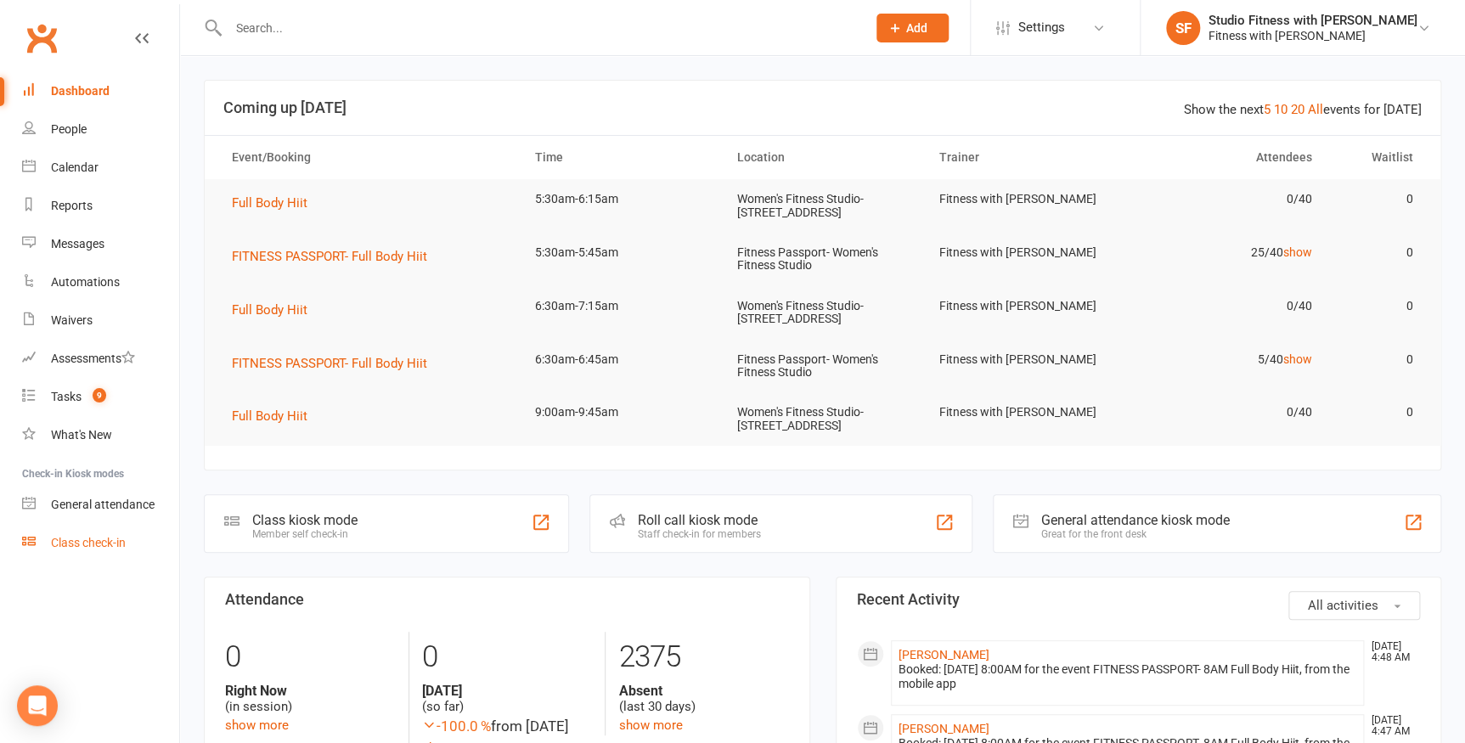
click at [100, 531] on link "Class check-in" at bounding box center [100, 543] width 157 height 38
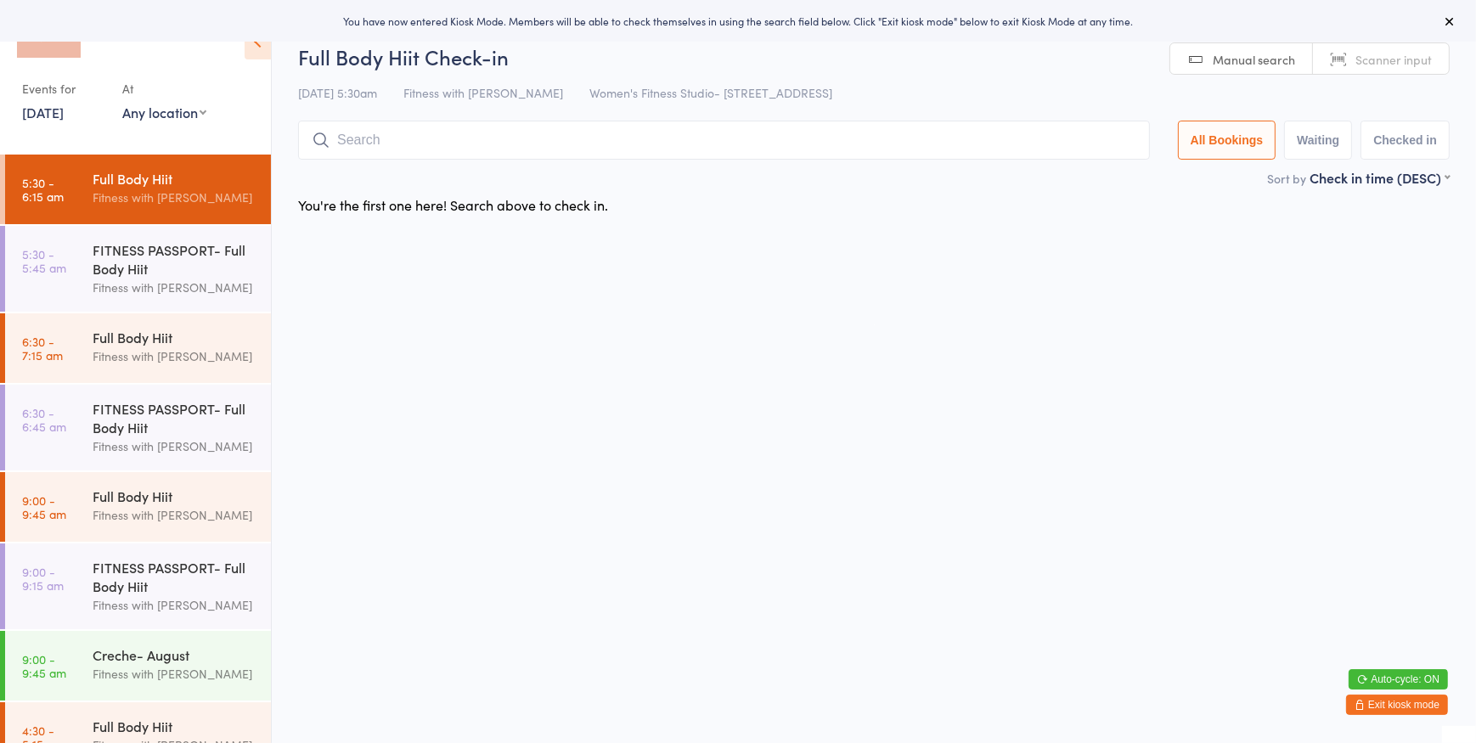
click at [178, 110] on select "Any location Women's Fitness Studio- [STREET_ADDRESS], [GEOGRAPHIC_DATA] Fitnes…" at bounding box center [164, 112] width 84 height 19
select select "0"
click at [122, 103] on select "Any location Women's Fitness Studio- [STREET_ADDRESS], [GEOGRAPHIC_DATA] Fitnes…" at bounding box center [164, 112] width 84 height 19
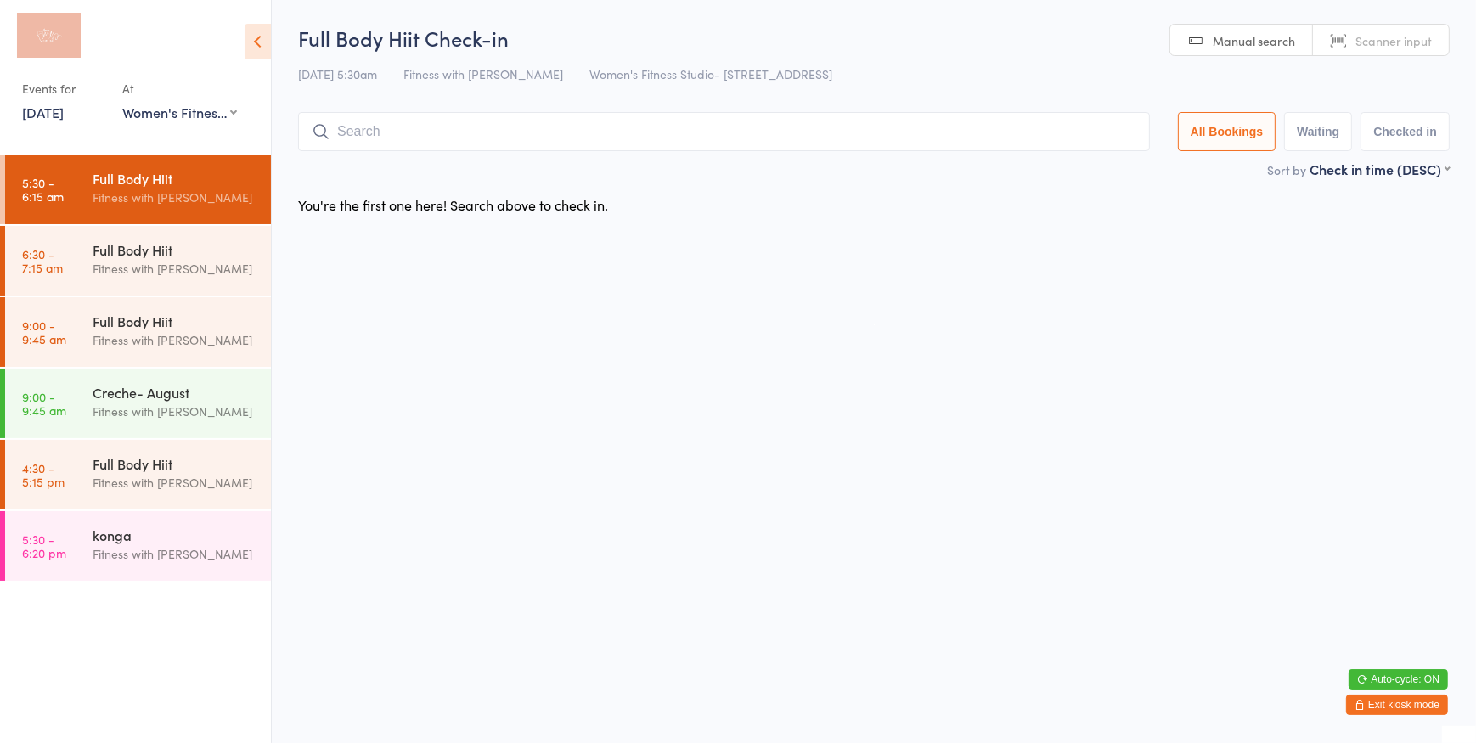
click at [1391, 34] on span "Scanner input" at bounding box center [1393, 40] width 76 height 17
type input "177"
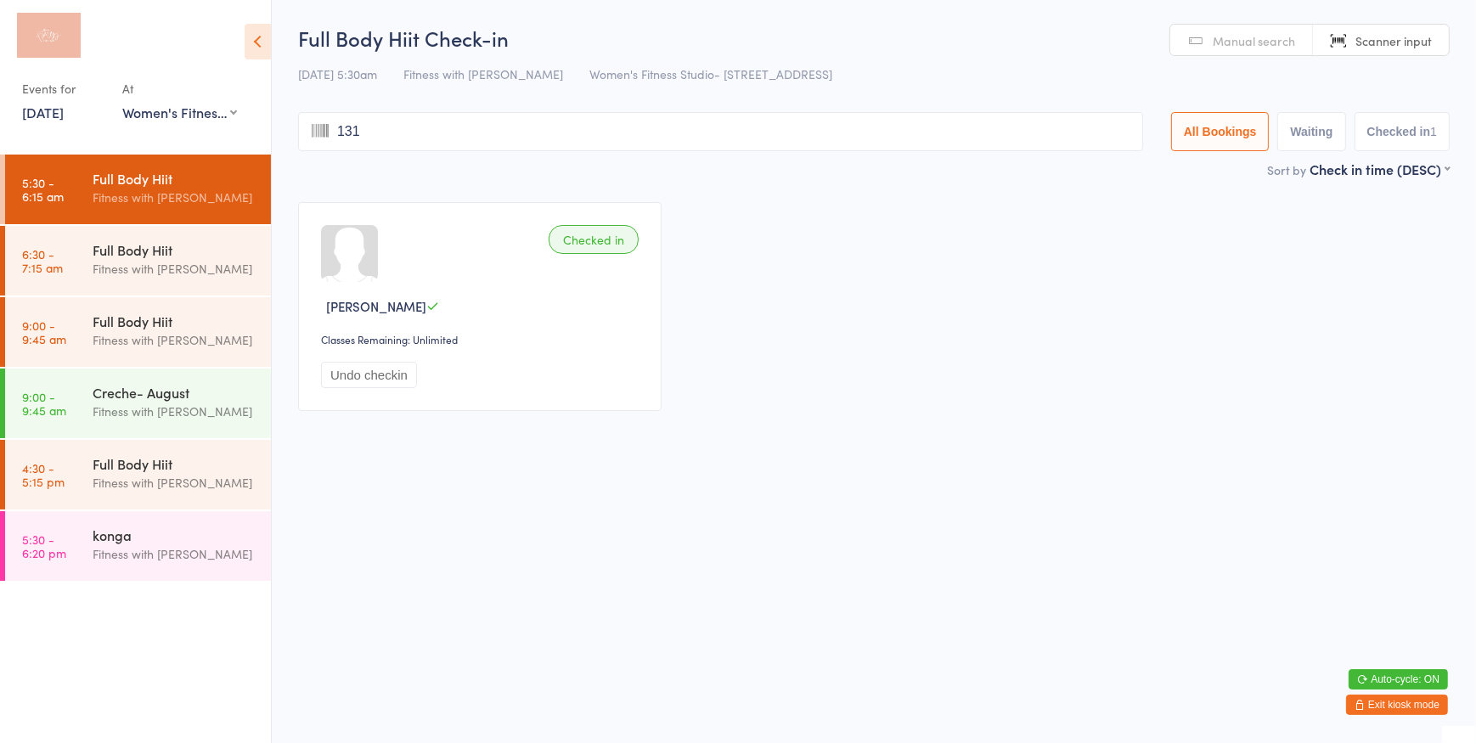
type input "1311"
click at [1182, 43] on link "Manual search" at bounding box center [1241, 41] width 143 height 32
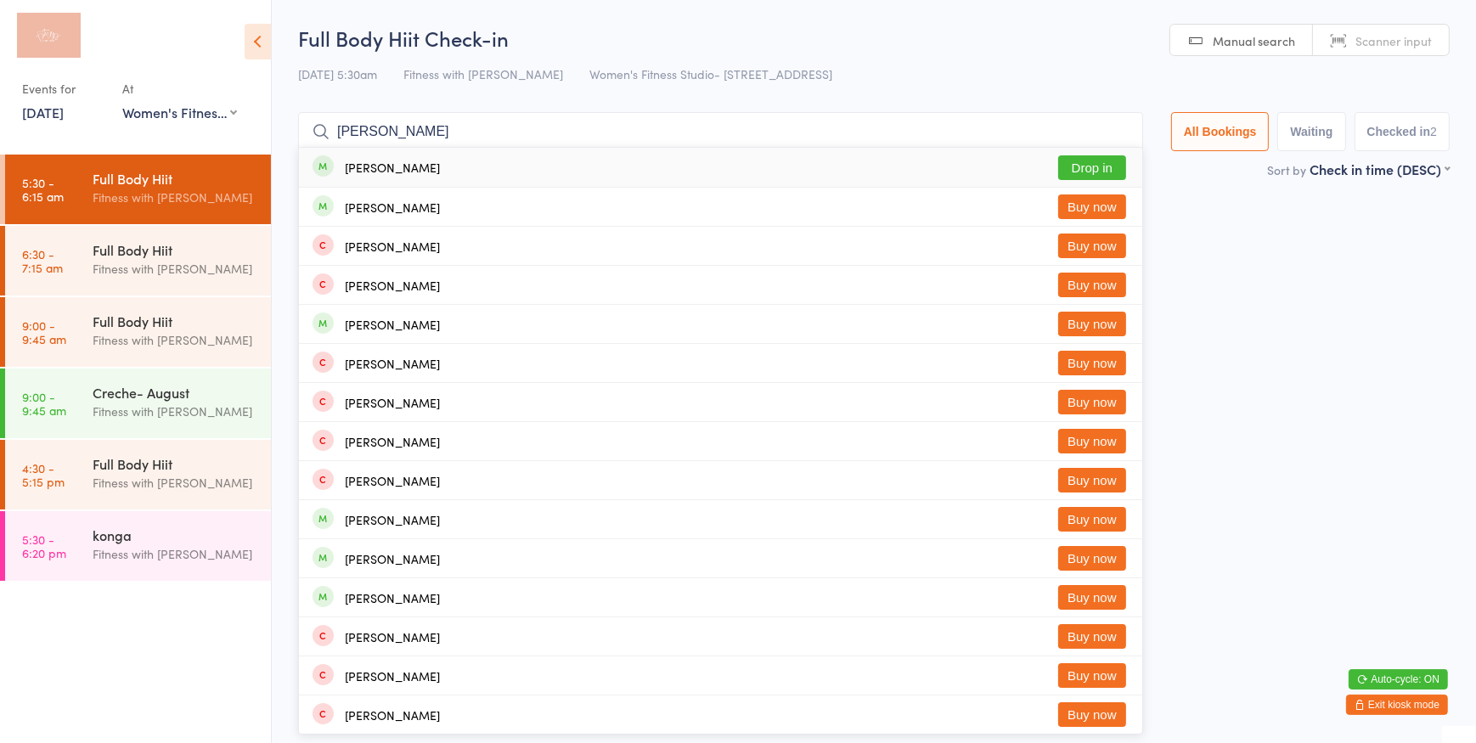
type input "[PERSON_NAME]"
click at [1073, 161] on button "Drop in" at bounding box center [1092, 167] width 68 height 25
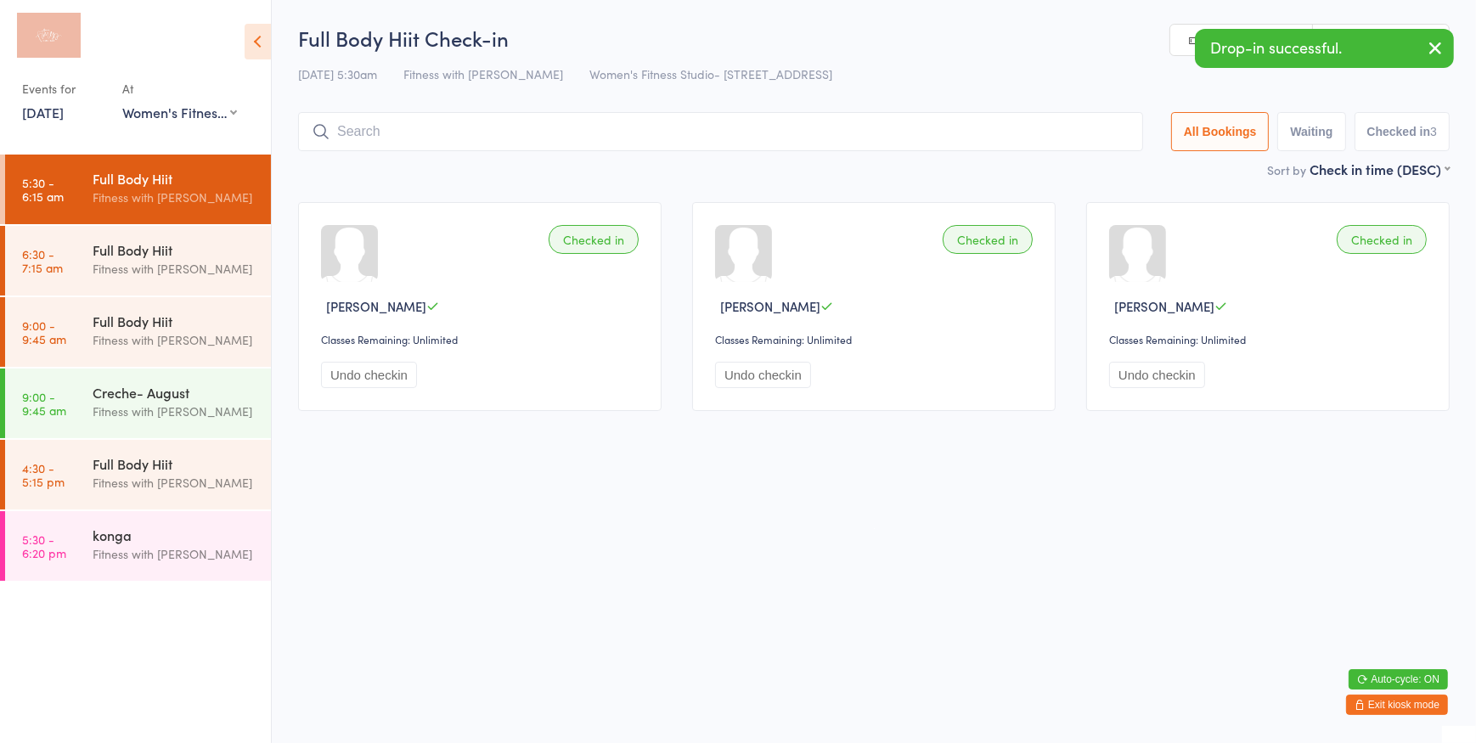
click at [1430, 46] on icon "button" at bounding box center [1435, 47] width 20 height 21
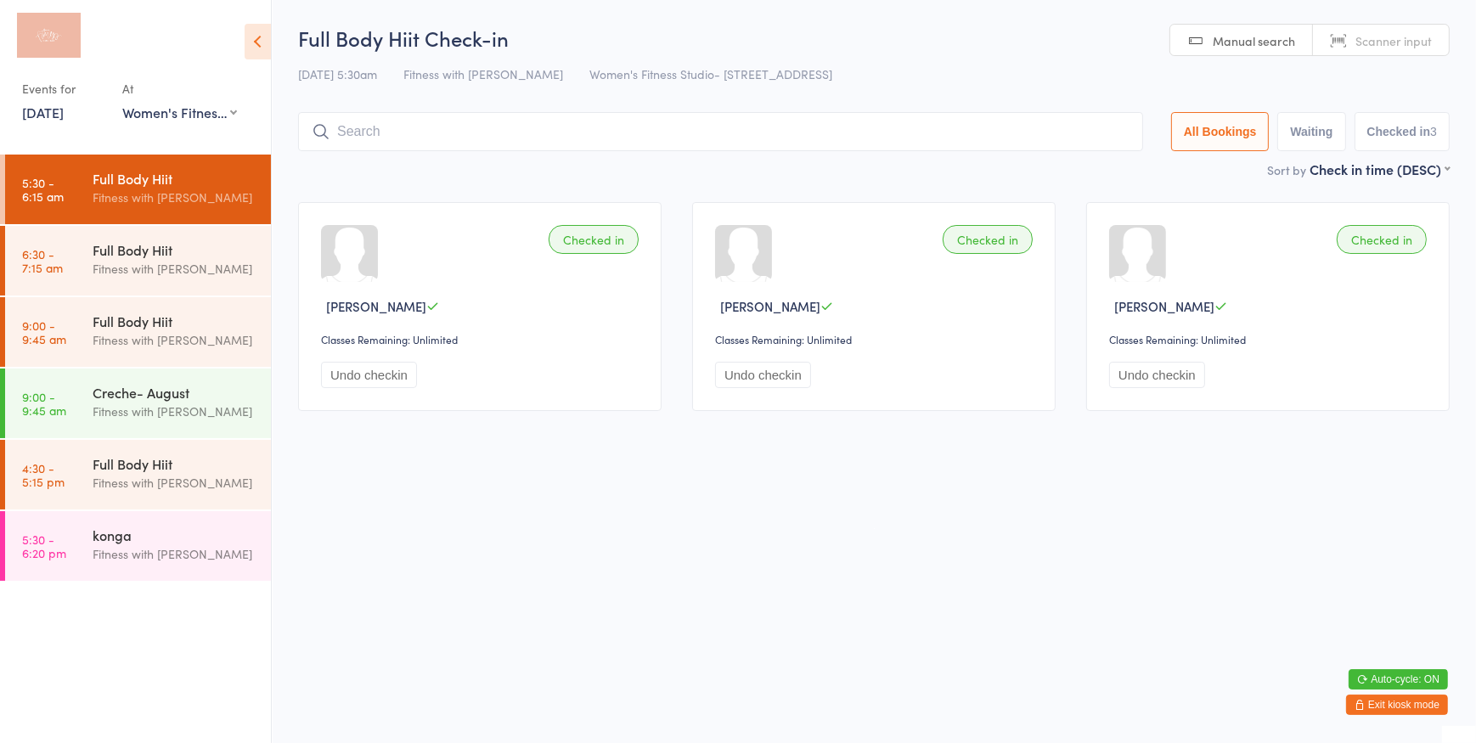
click at [1415, 46] on span "Scanner input" at bounding box center [1393, 40] width 76 height 17
type input "162"
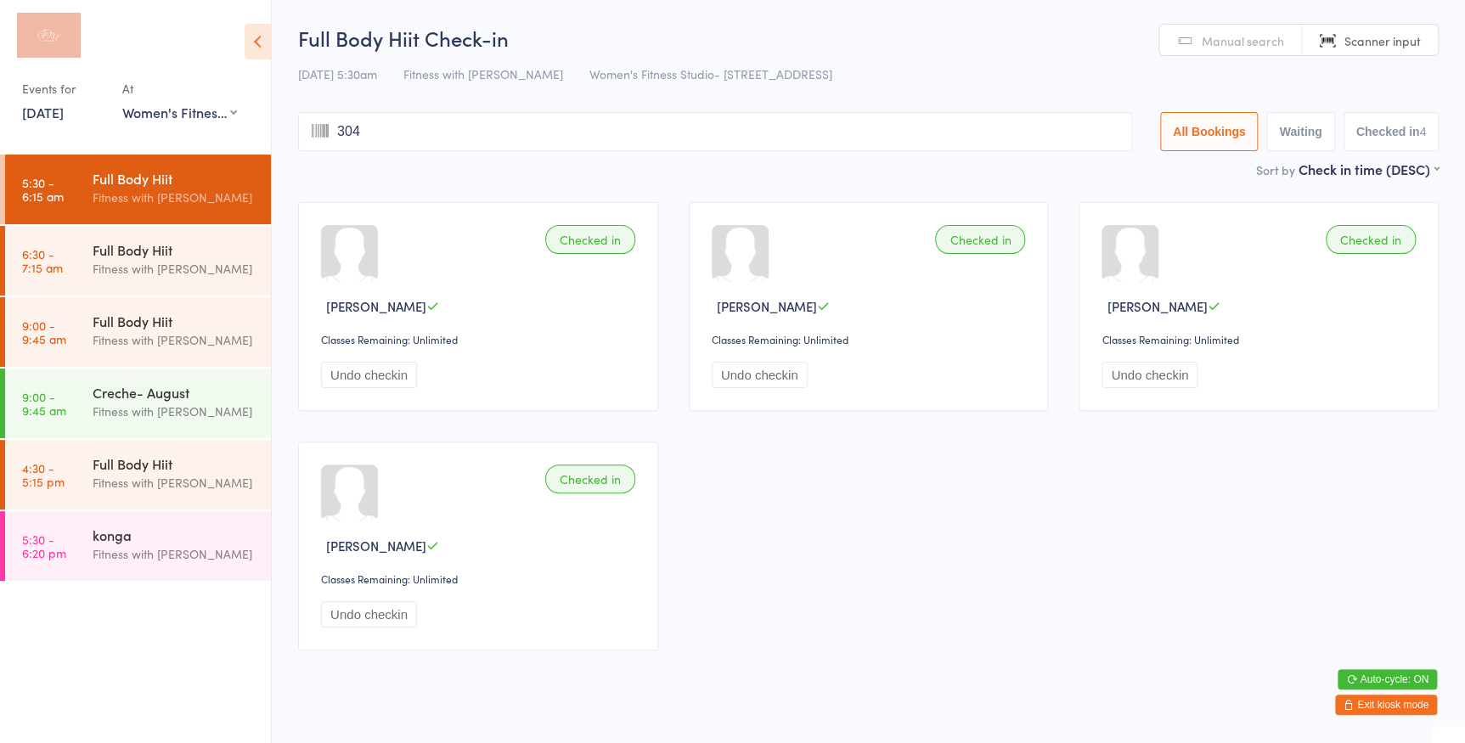
type input "3042"
type input "1374"
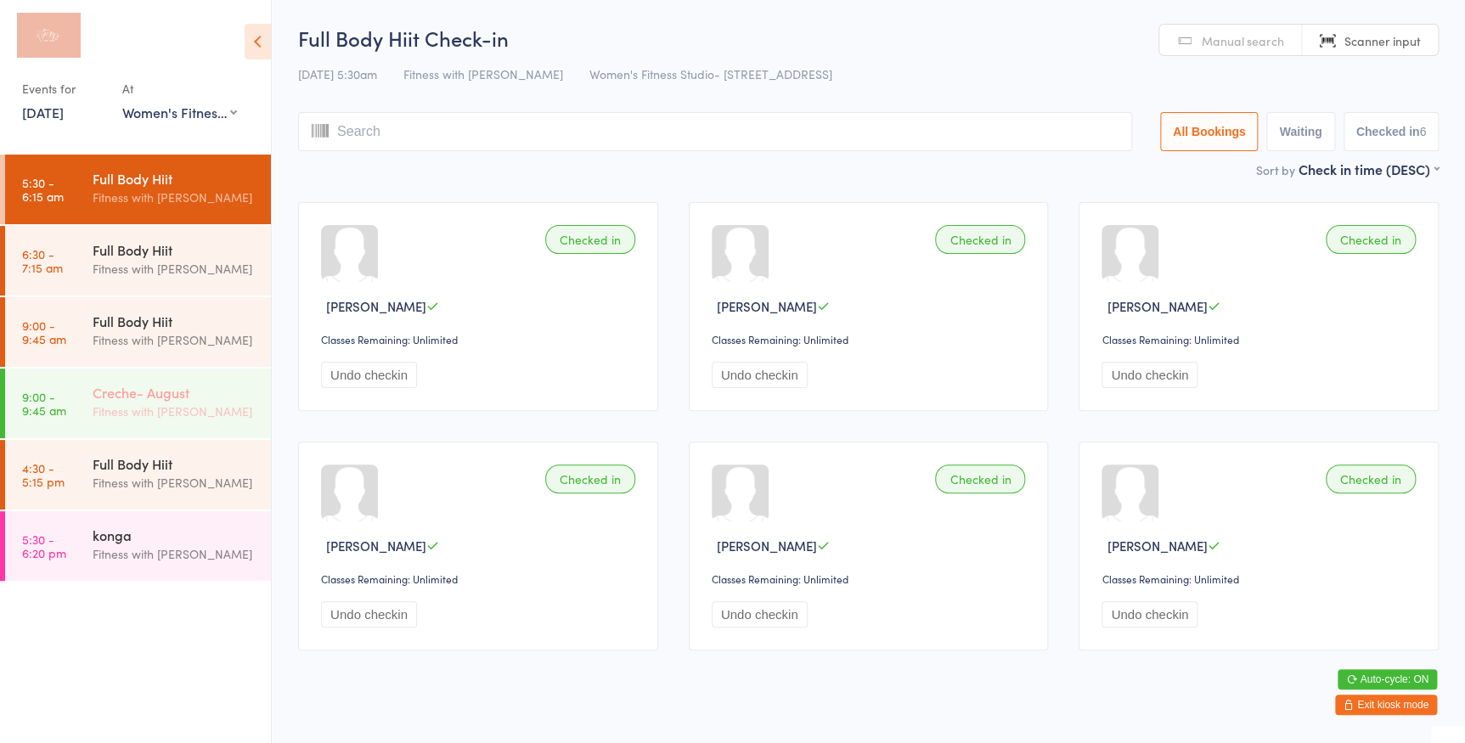
click at [194, 413] on div "Fitness with [PERSON_NAME]" at bounding box center [175, 412] width 164 height 20
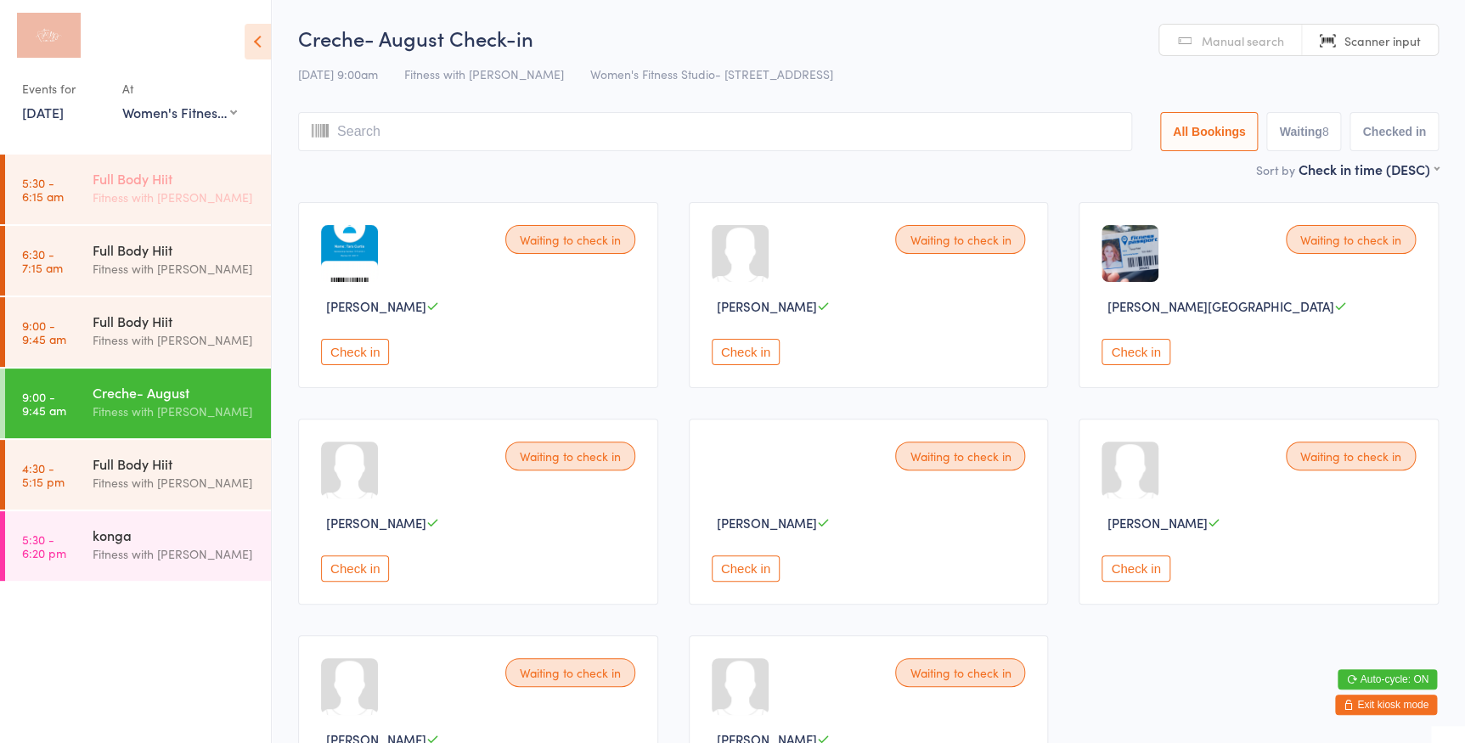
click at [256, 194] on div "Full Body Hiit Fitness with [PERSON_NAME]" at bounding box center [182, 188] width 178 height 67
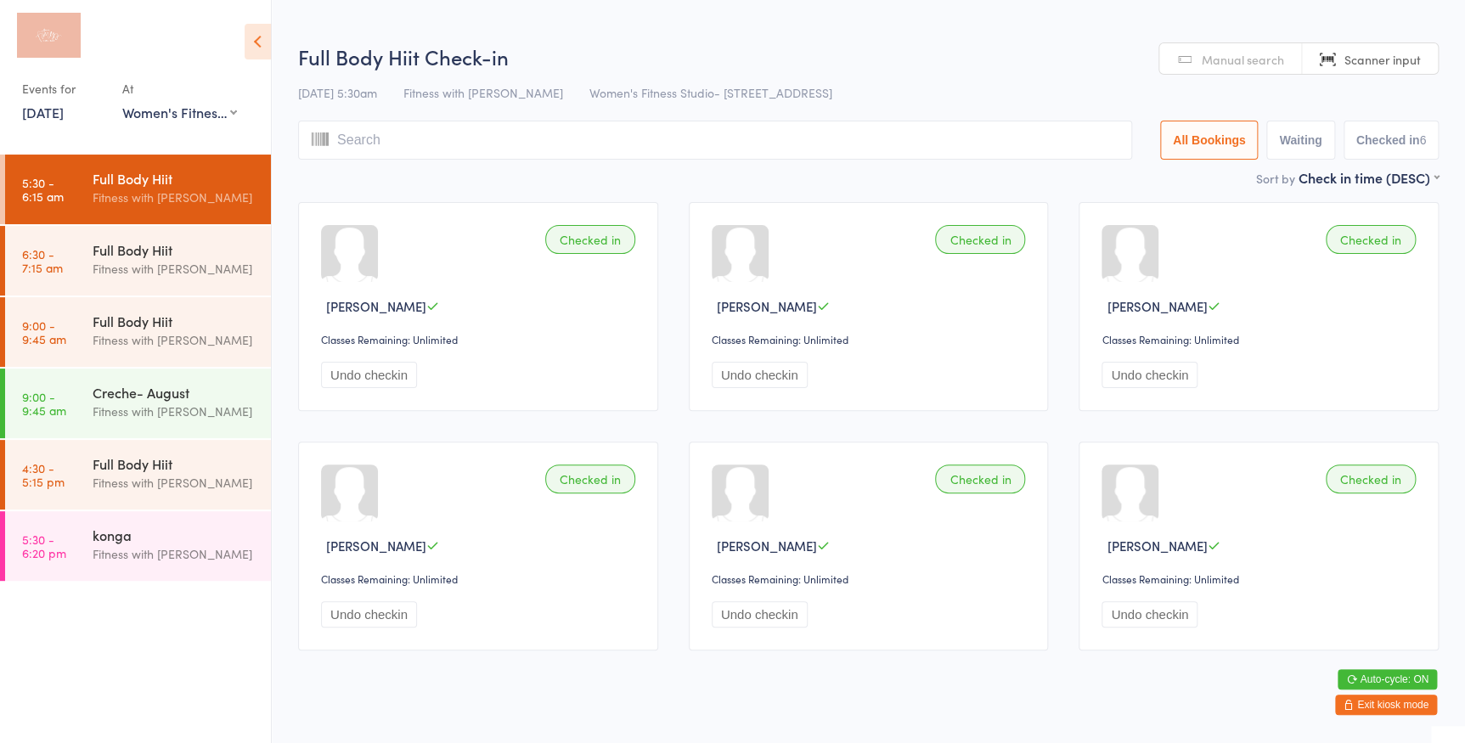
click at [1292, 134] on button "Waiting" at bounding box center [1300, 140] width 68 height 39
select select "0"
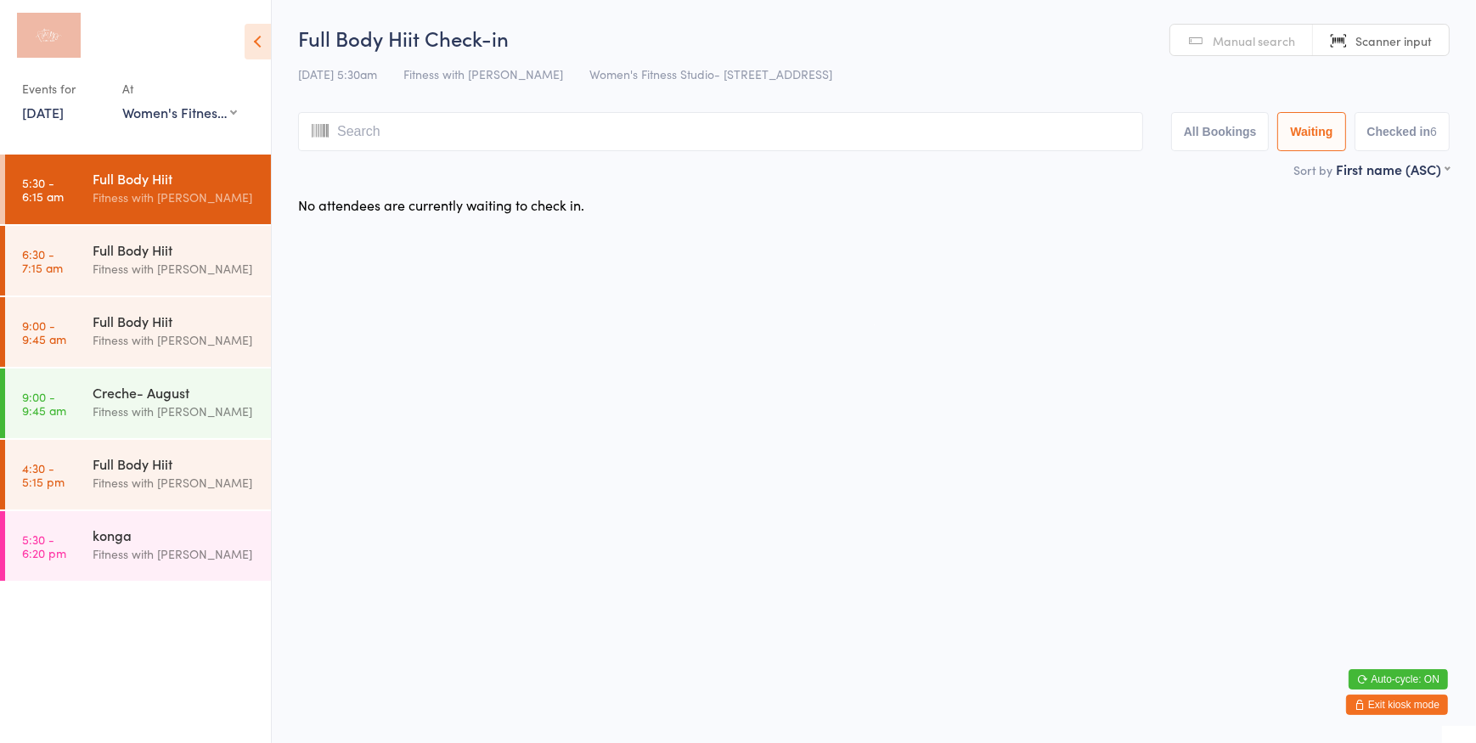
click at [1214, 170] on div "Sort by First name (ASC) First name (ASC) First name (DESC) Last name (ASC) Las…" at bounding box center [873, 169] width 1151 height 19
click at [1183, 127] on button "All Bookings" at bounding box center [1220, 131] width 98 height 39
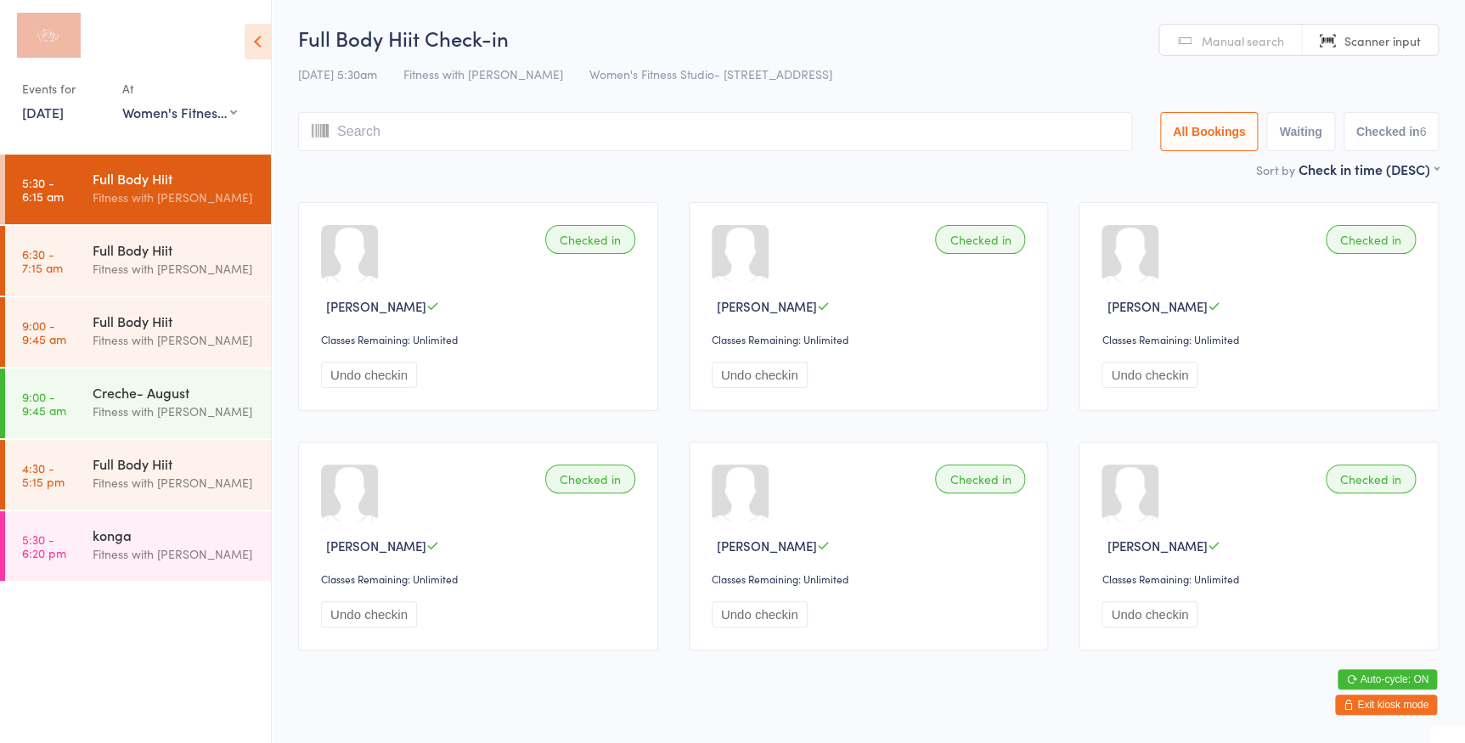
click at [1077, 126] on input "search" at bounding box center [715, 131] width 834 height 39
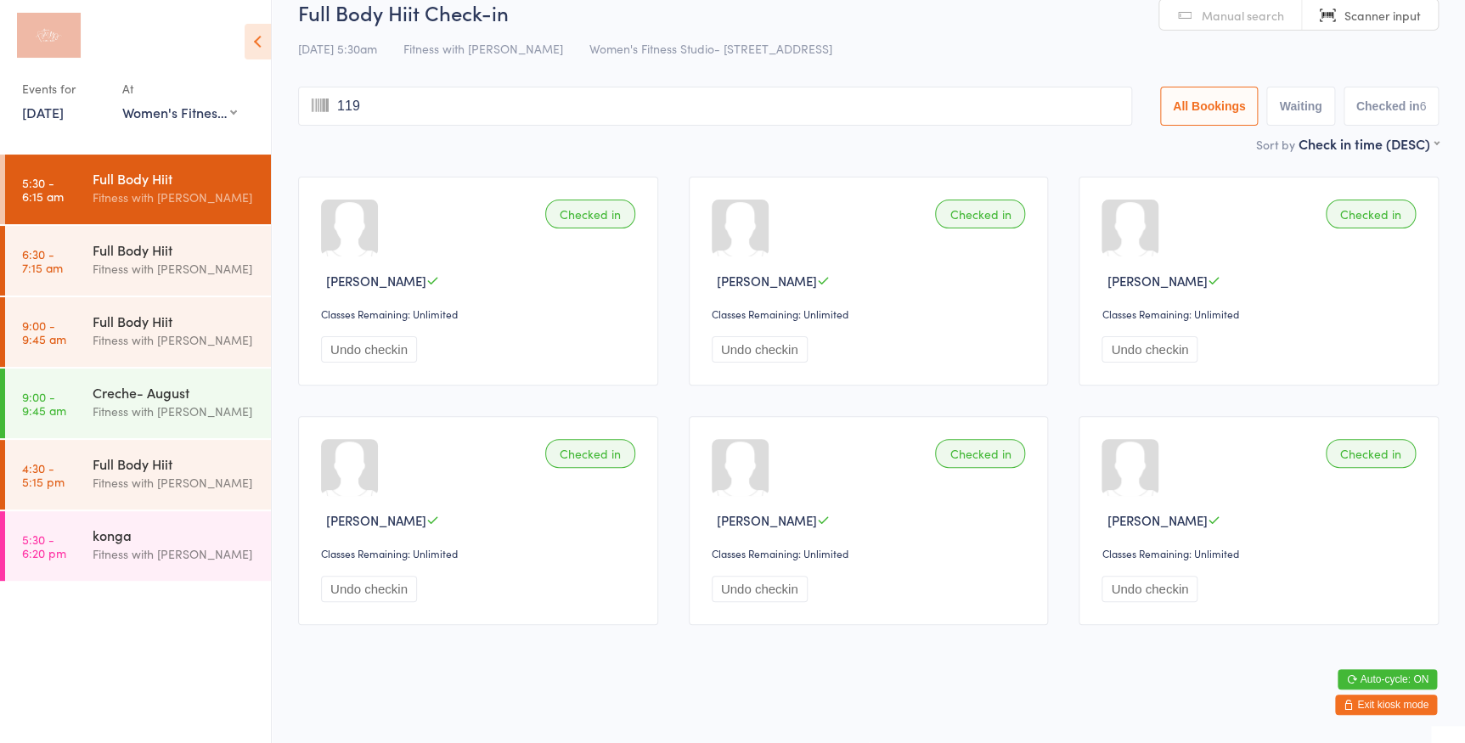
type input "1191"
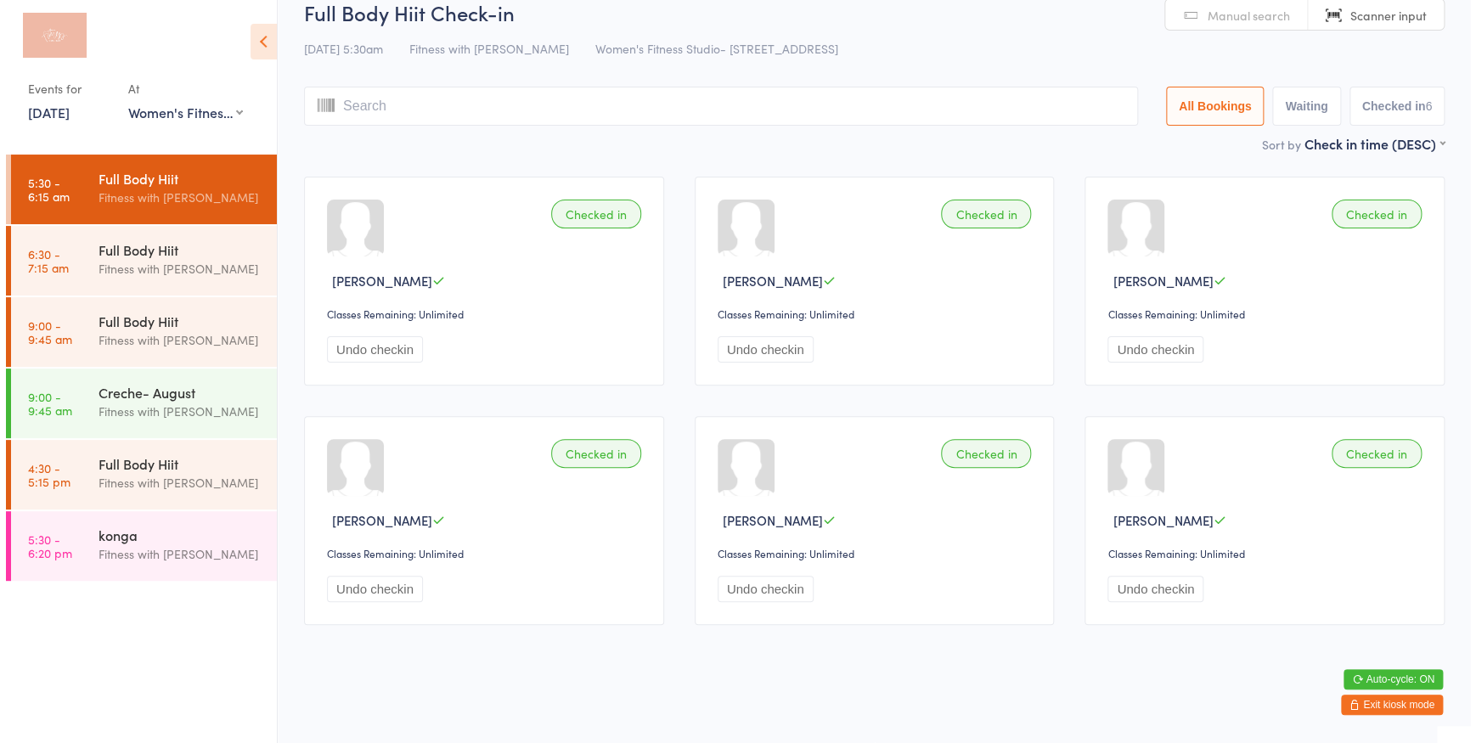
scroll to position [0, 0]
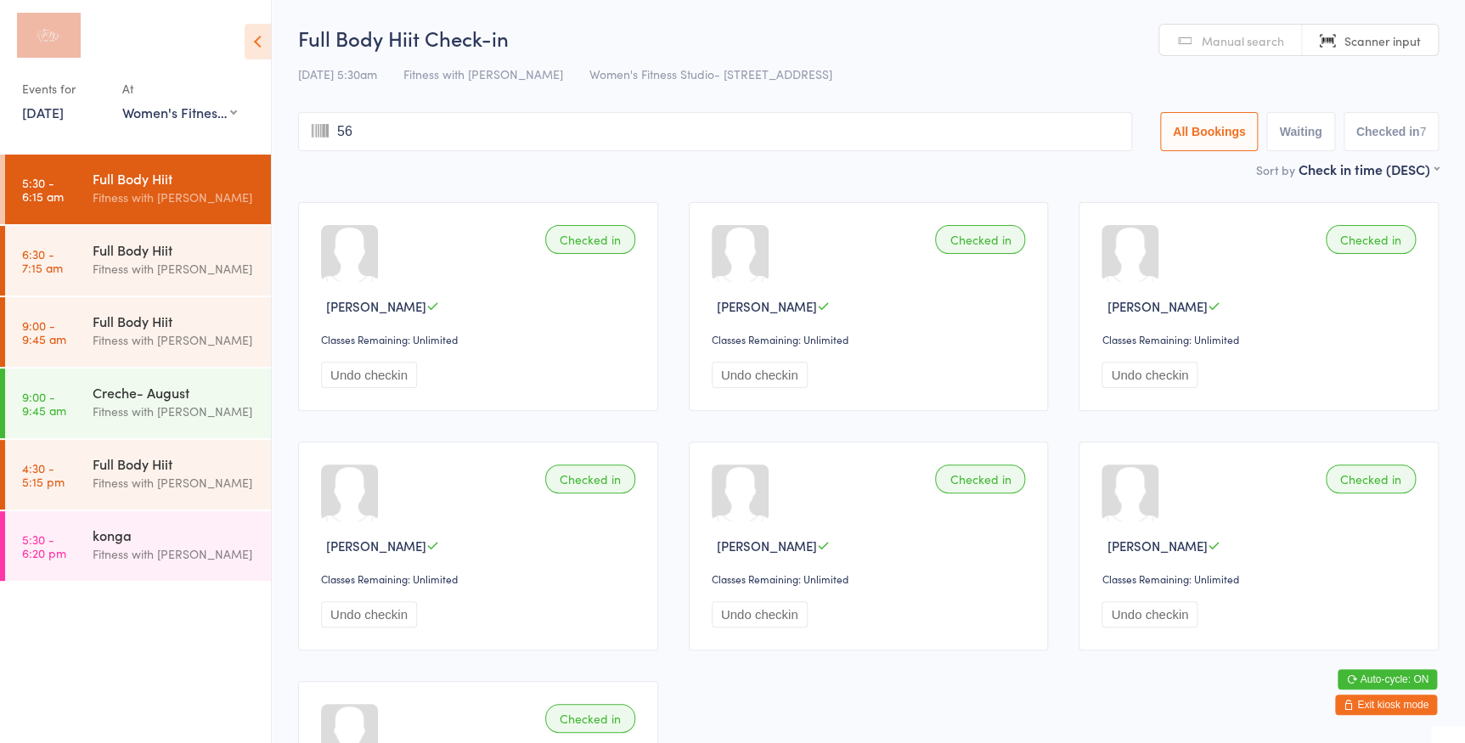
type input "568"
type input "1368"
click at [1198, 25] on link "Manual search" at bounding box center [1230, 41] width 143 height 32
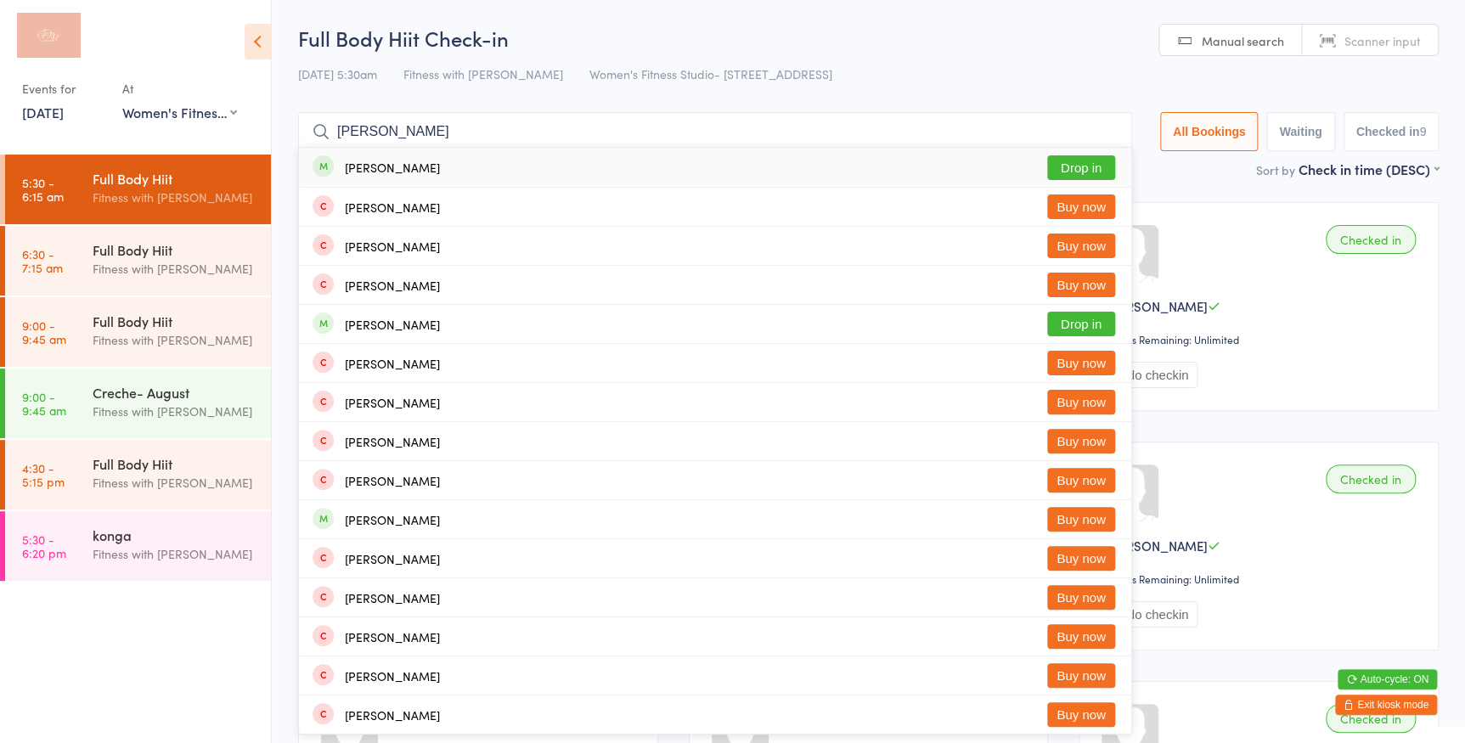
type input "[PERSON_NAME]"
click at [1088, 155] on button "Drop in" at bounding box center [1081, 167] width 68 height 25
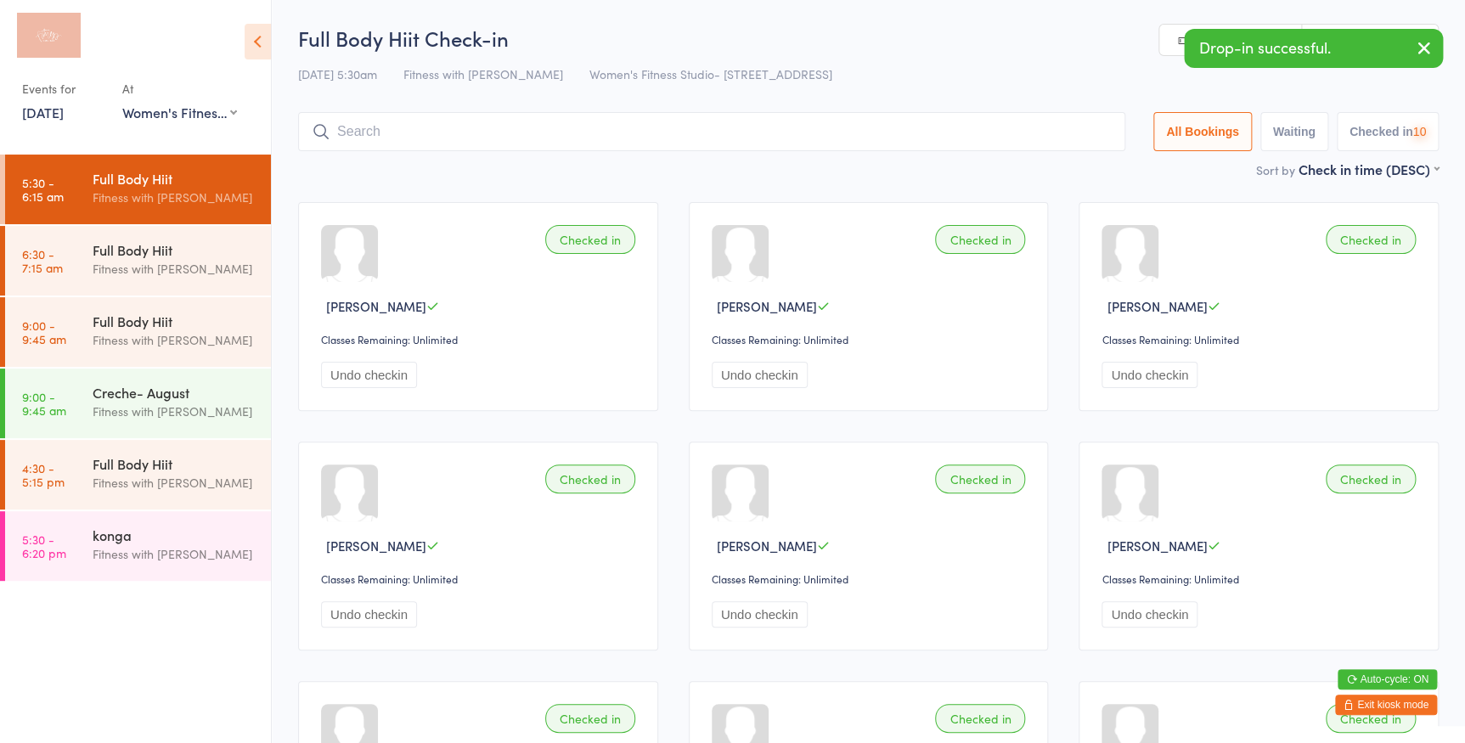
click at [1418, 37] on icon "button" at bounding box center [1424, 47] width 20 height 21
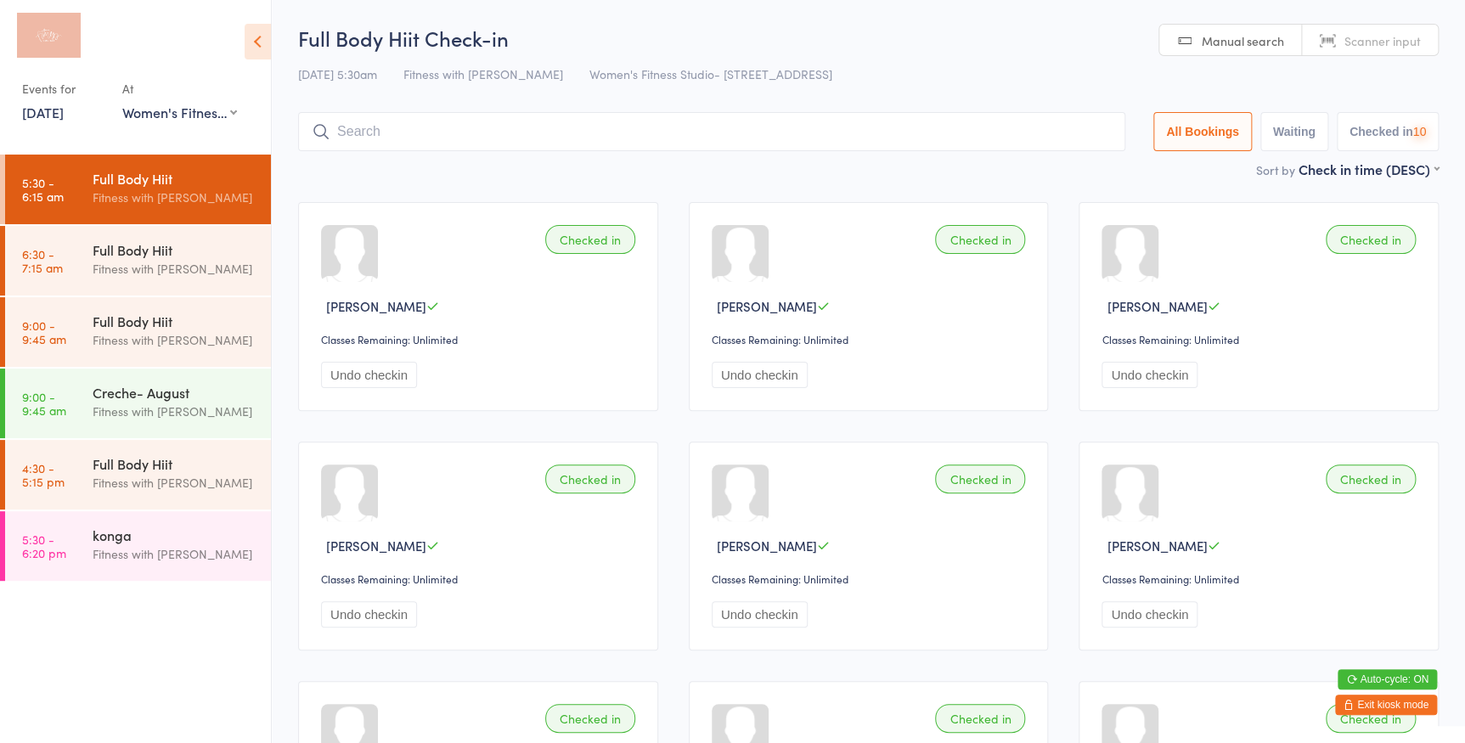
click at [1409, 42] on span "Scanner input" at bounding box center [1382, 40] width 76 height 17
type input "283"
type input "2005"
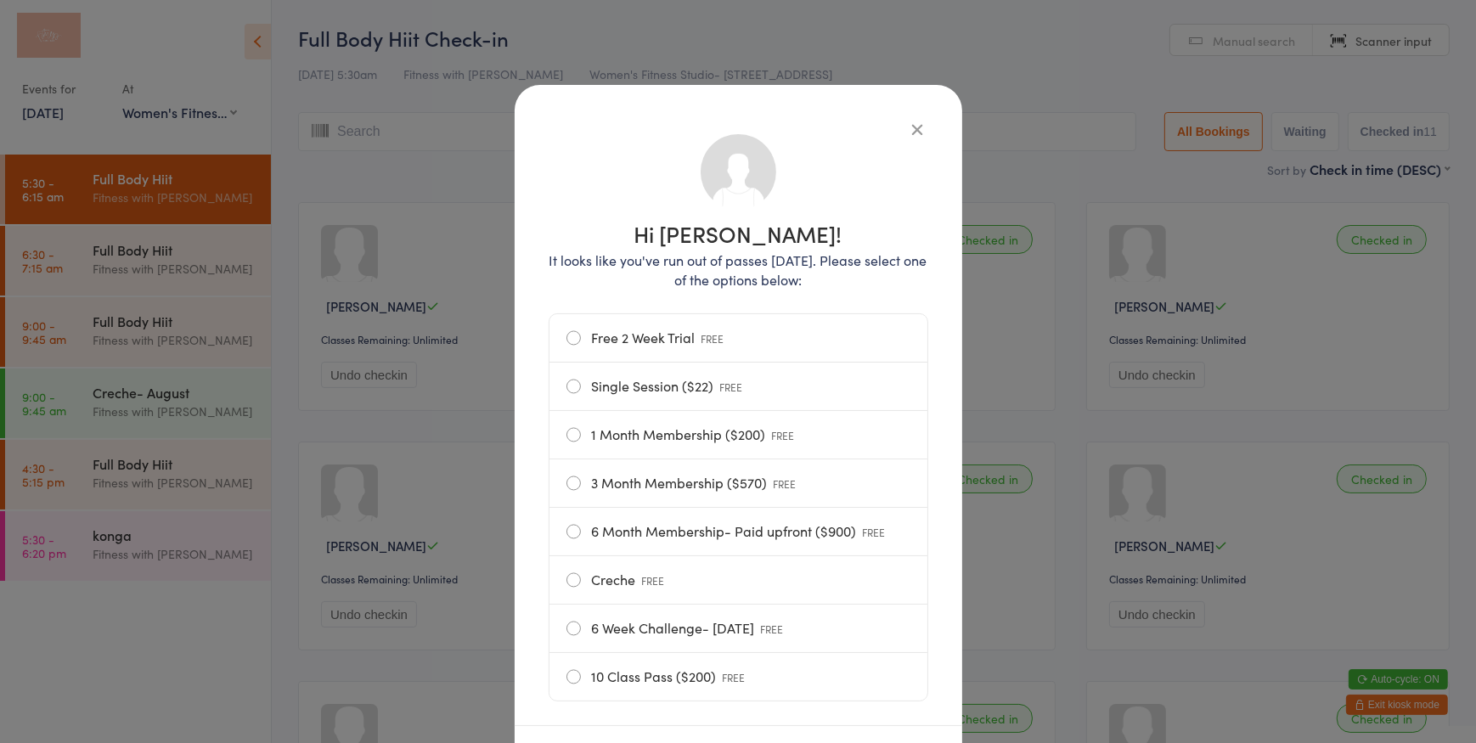
click at [671, 432] on label "1 Month Membership ($200) FREE" at bounding box center [738, 435] width 344 height 48
click at [0, 0] on input "1 Month Membership ($200) FREE" at bounding box center [0, 0] width 0 height 0
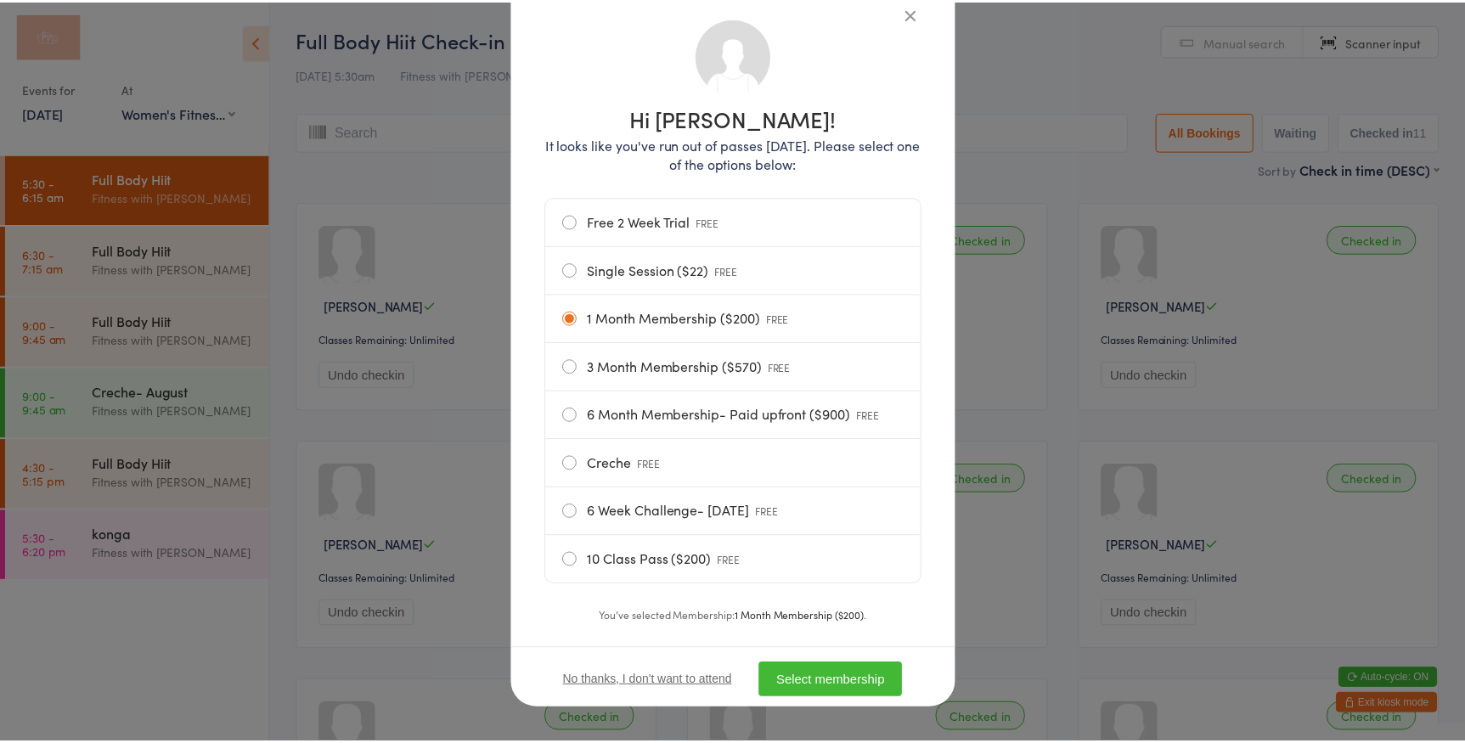
scroll to position [130, 0]
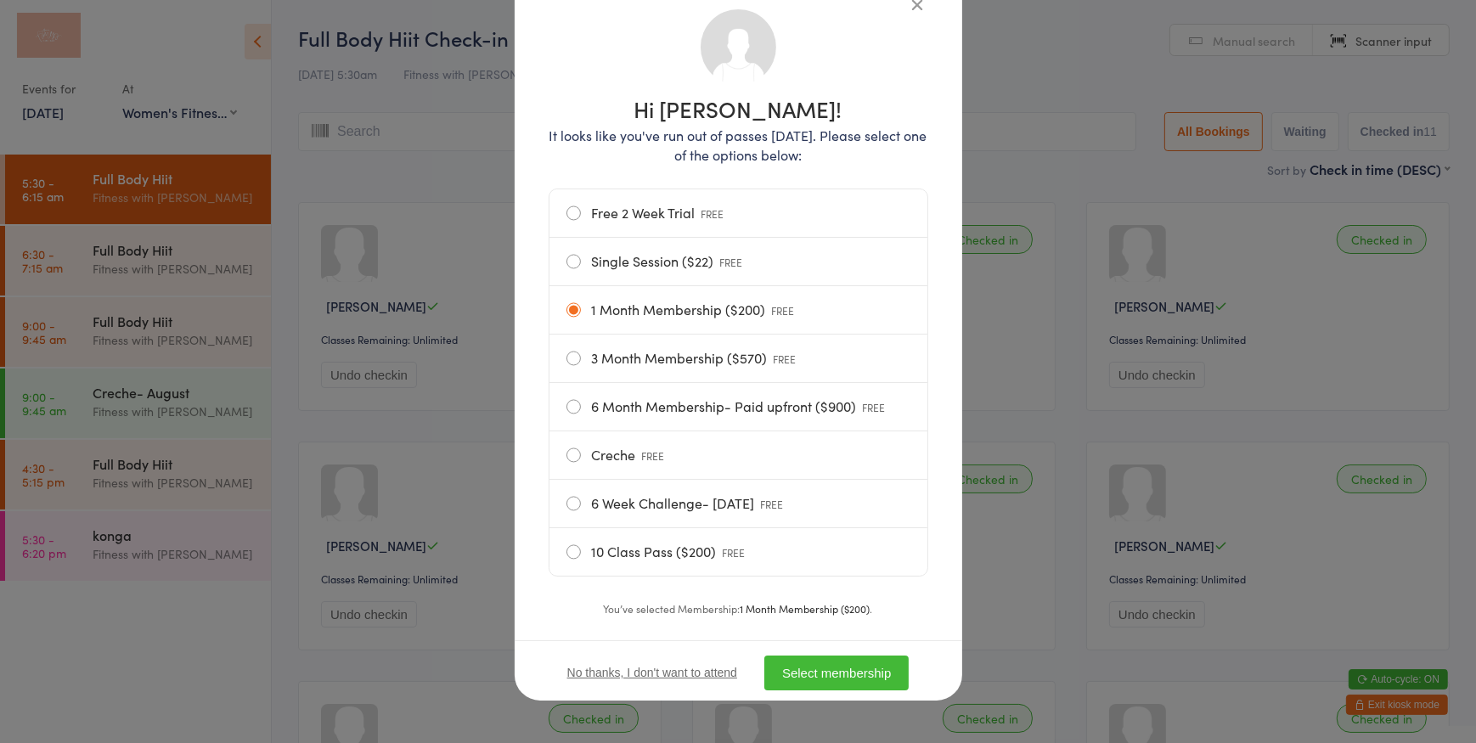
click at [889, 671] on button "Select membership" at bounding box center [836, 672] width 144 height 35
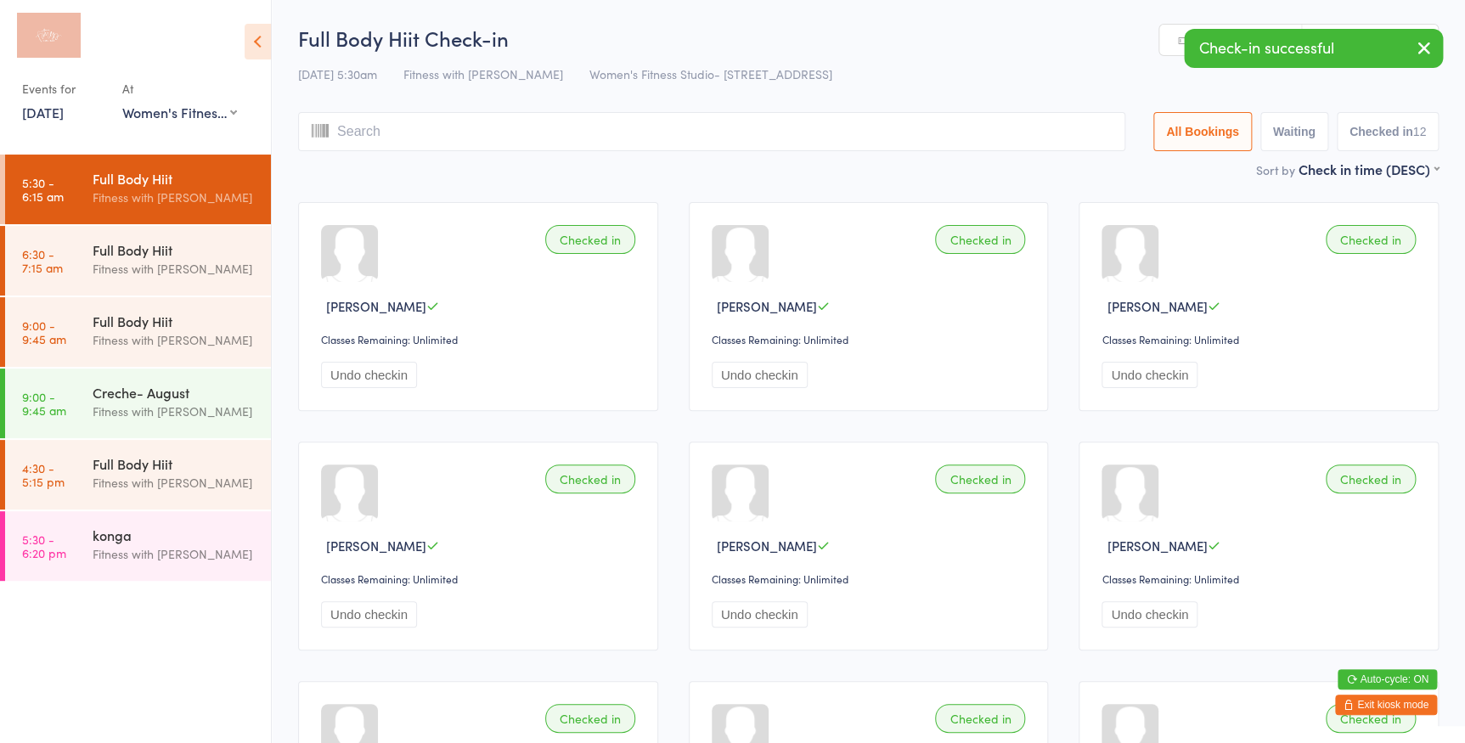
click at [1412, 42] on button "button" at bounding box center [1423, 49] width 37 height 39
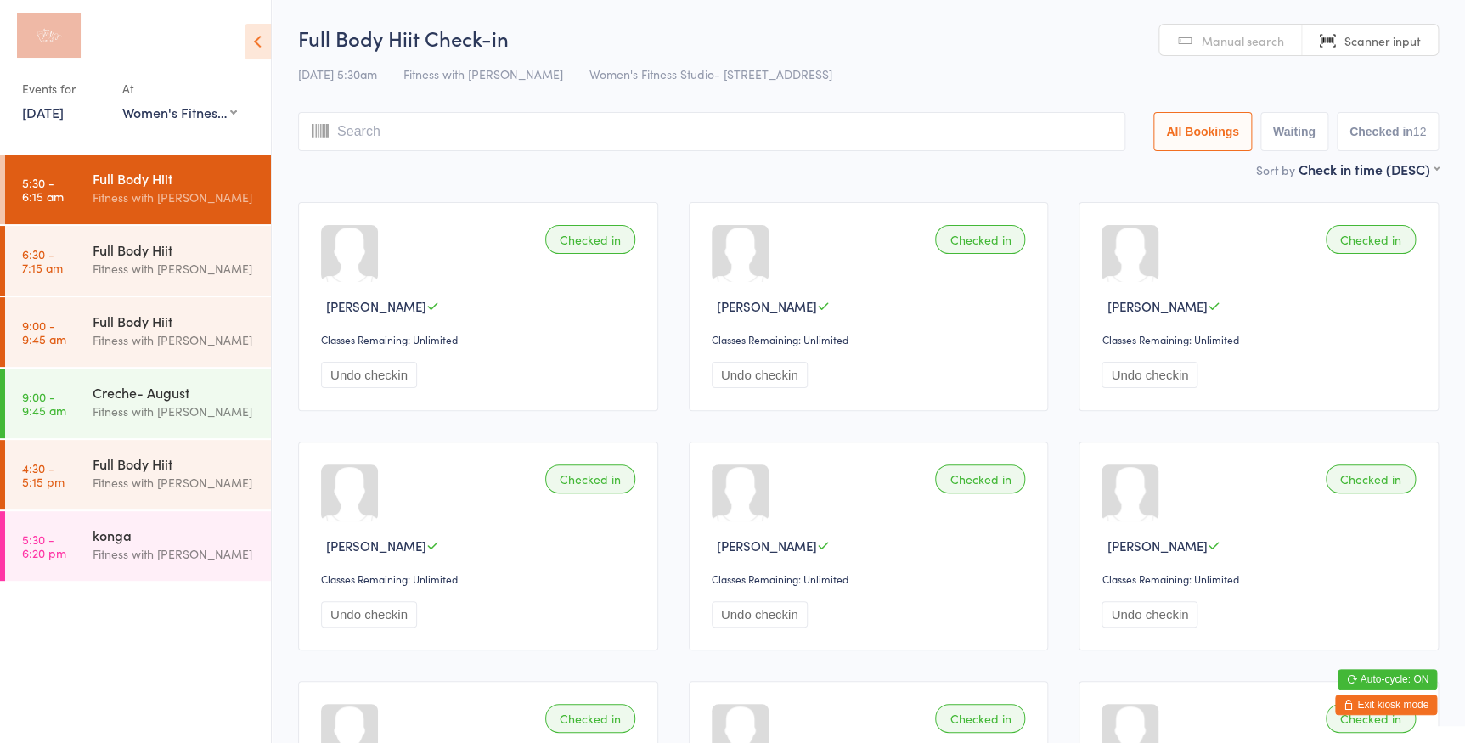
click at [1024, 132] on input "search" at bounding box center [711, 131] width 827 height 39
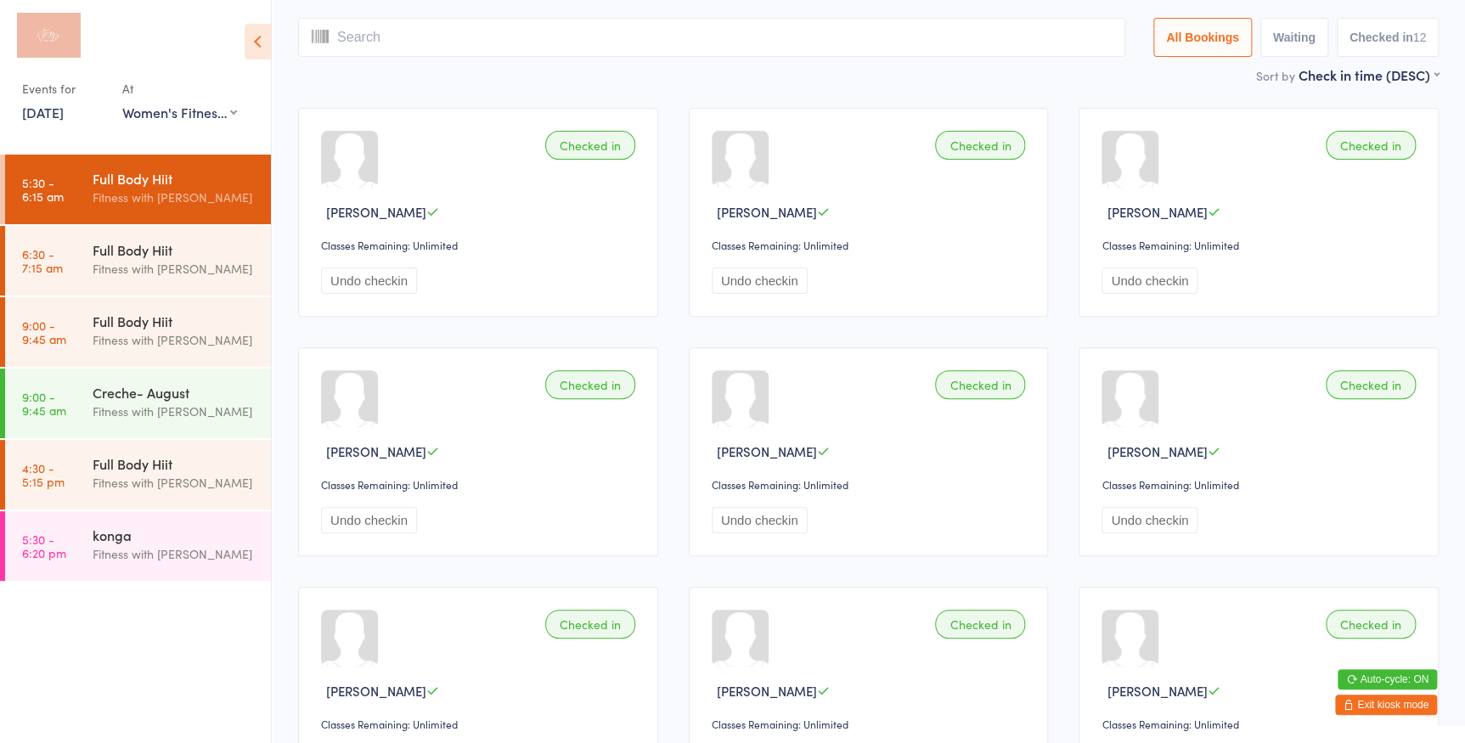
scroll to position [112, 0]
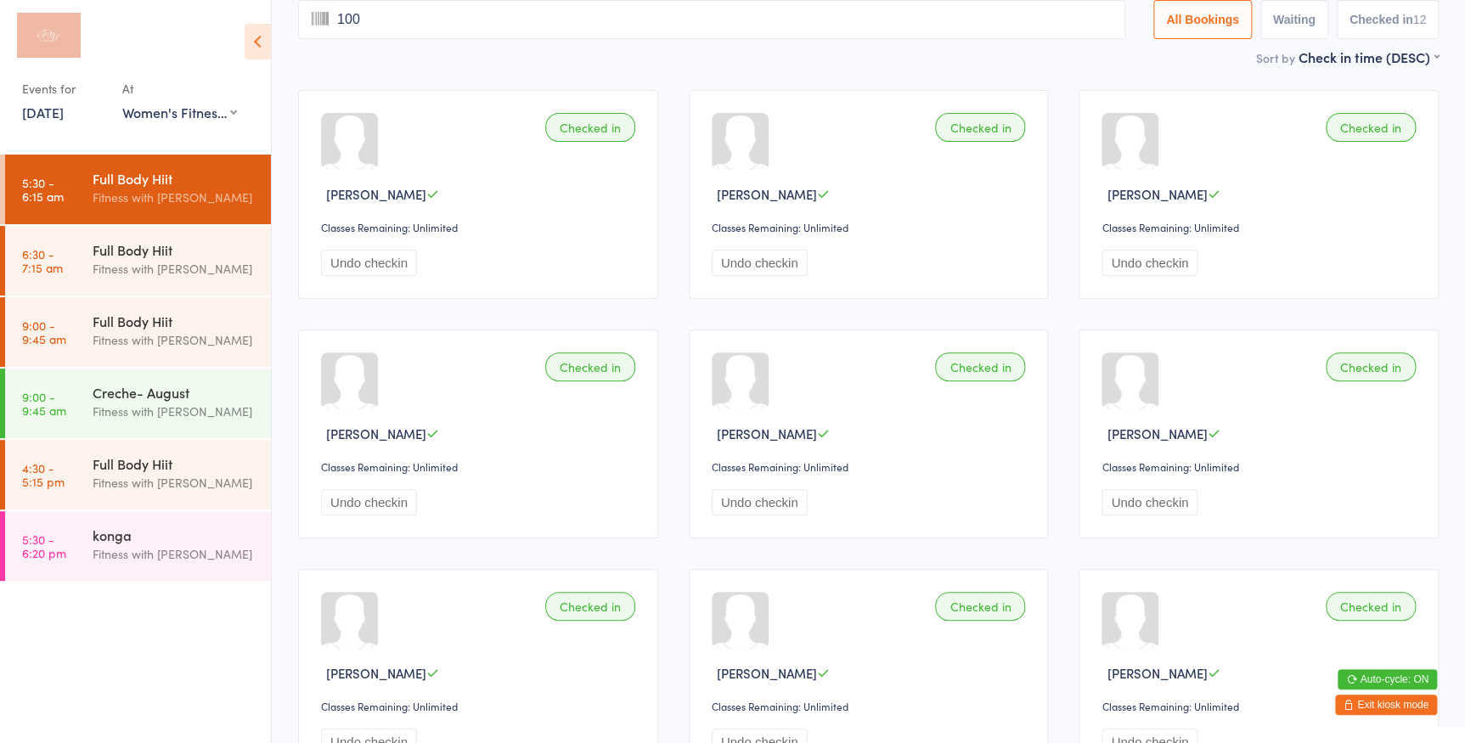
type input "1008"
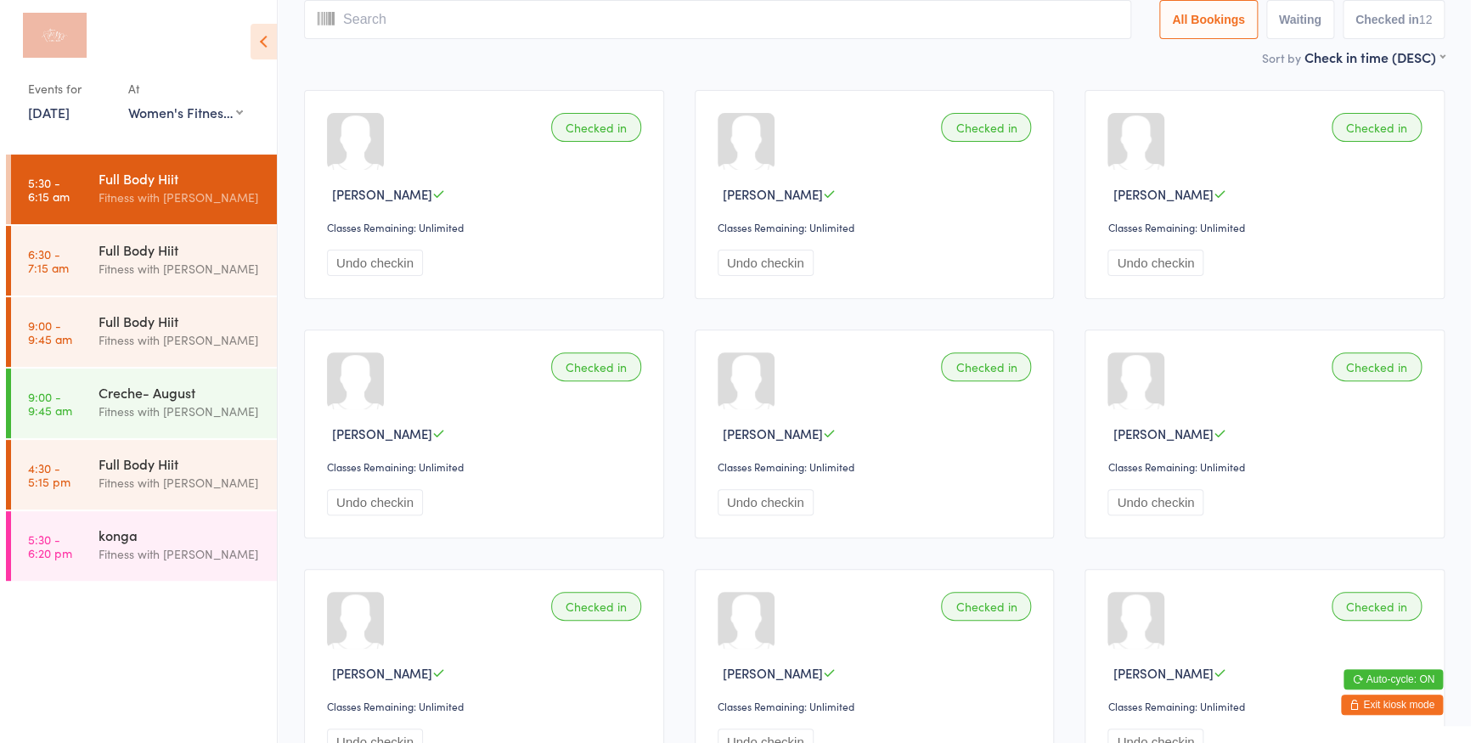
scroll to position [0, 0]
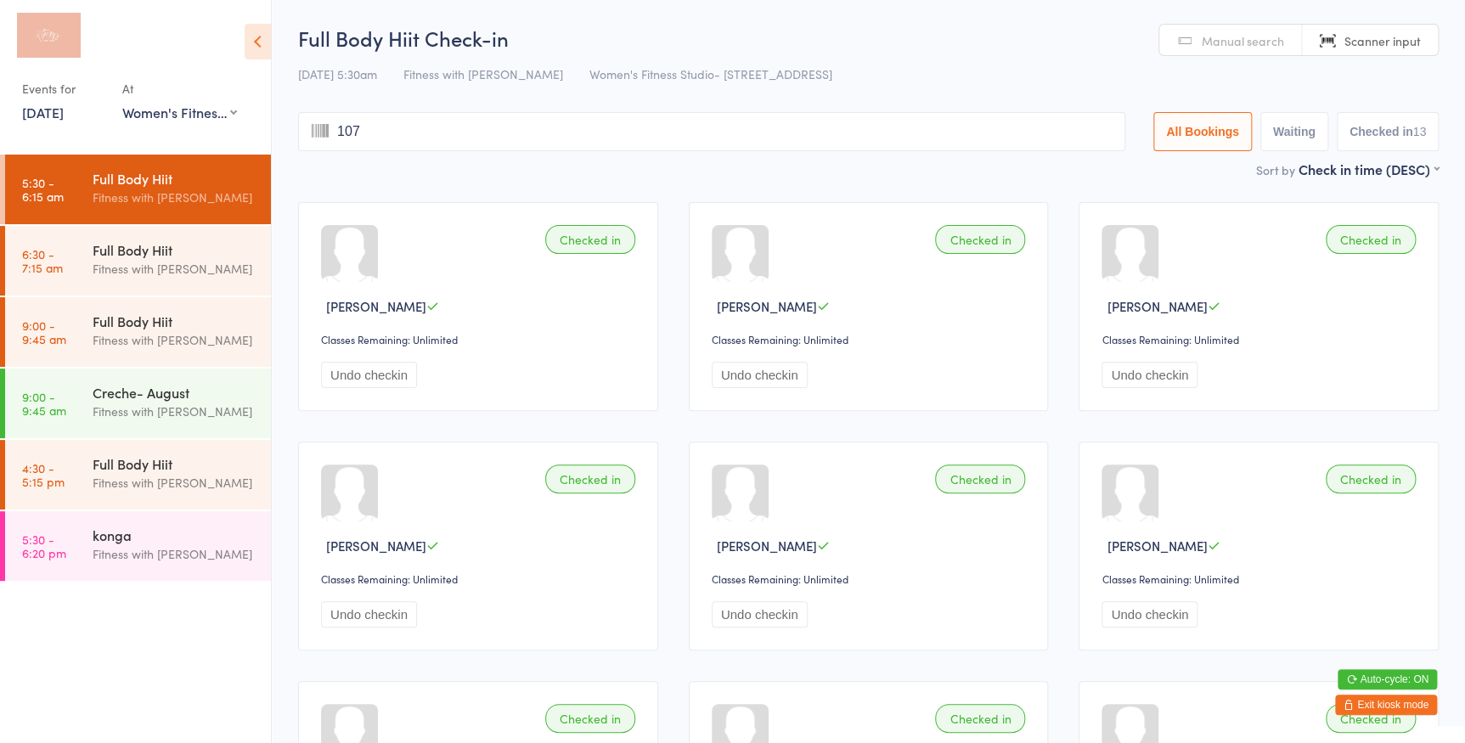
type input "1074"
click at [165, 243] on div "Full Body Hiit" at bounding box center [175, 249] width 164 height 19
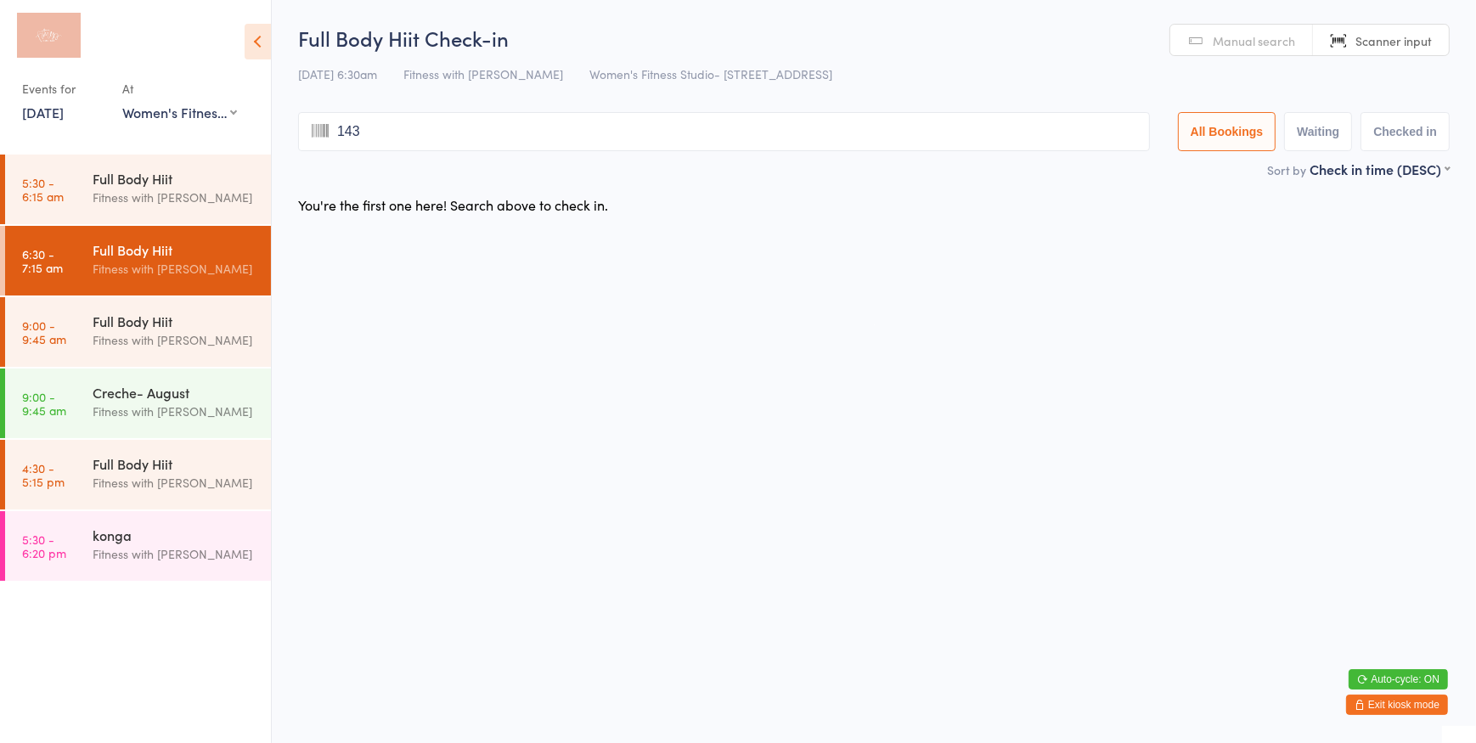
type input "1430"
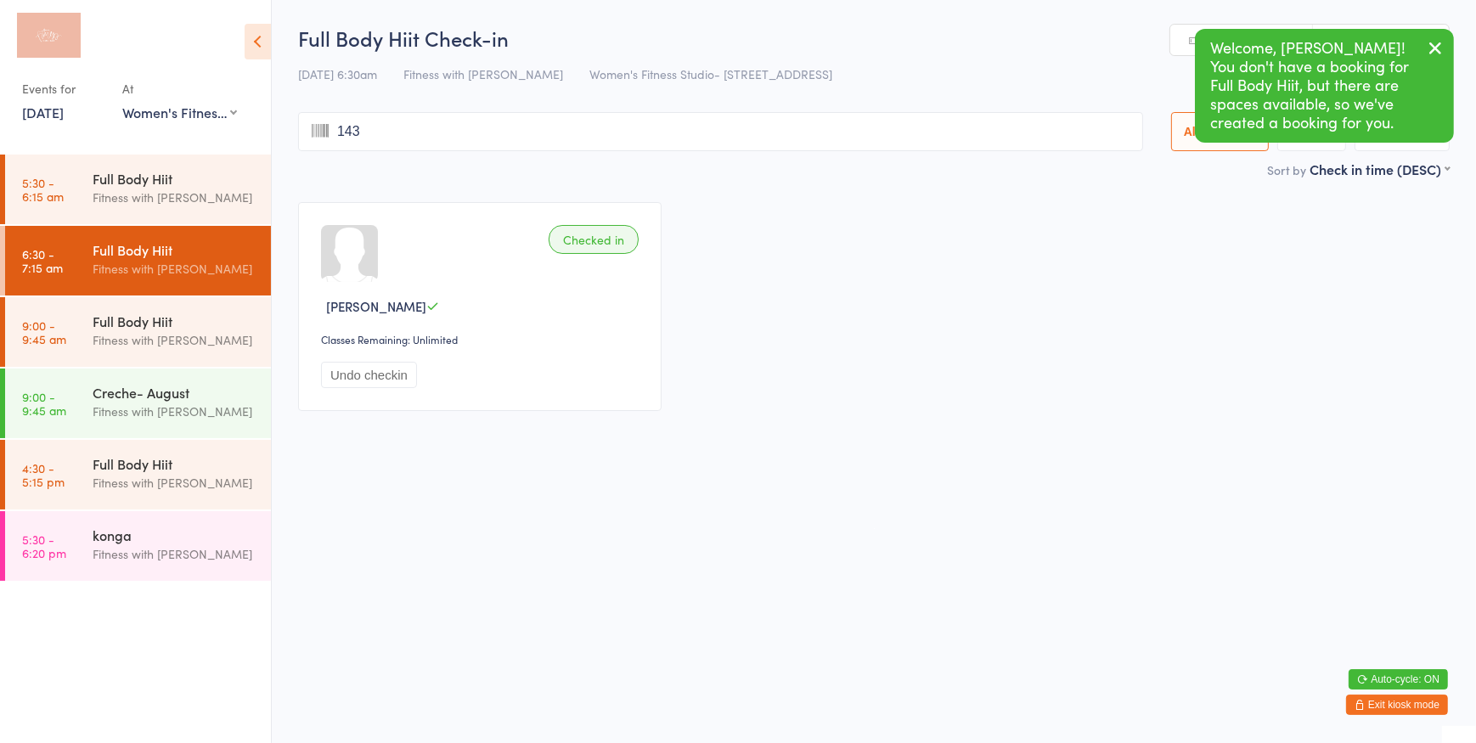
type input "1431"
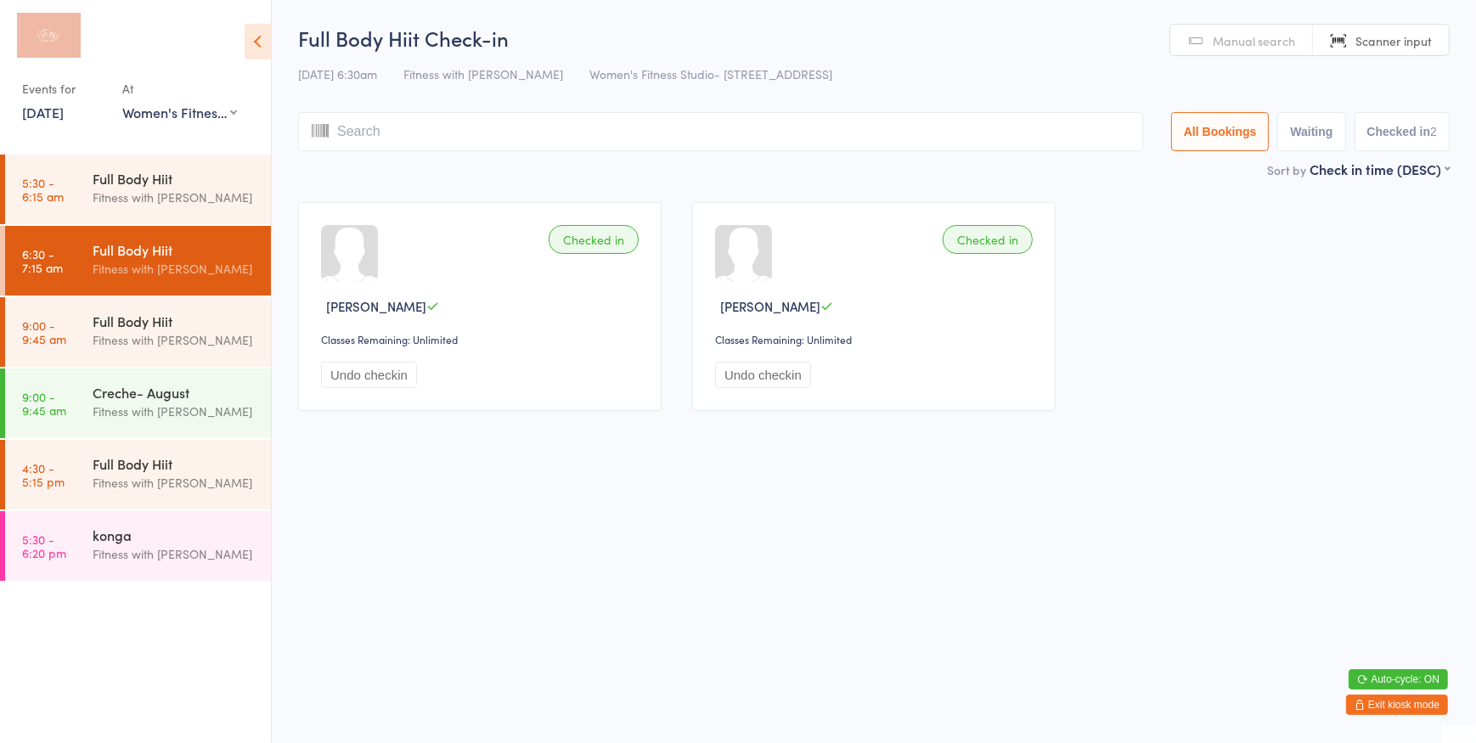
click at [1350, 703] on button "Exit kiosk mode" at bounding box center [1397, 704] width 102 height 20
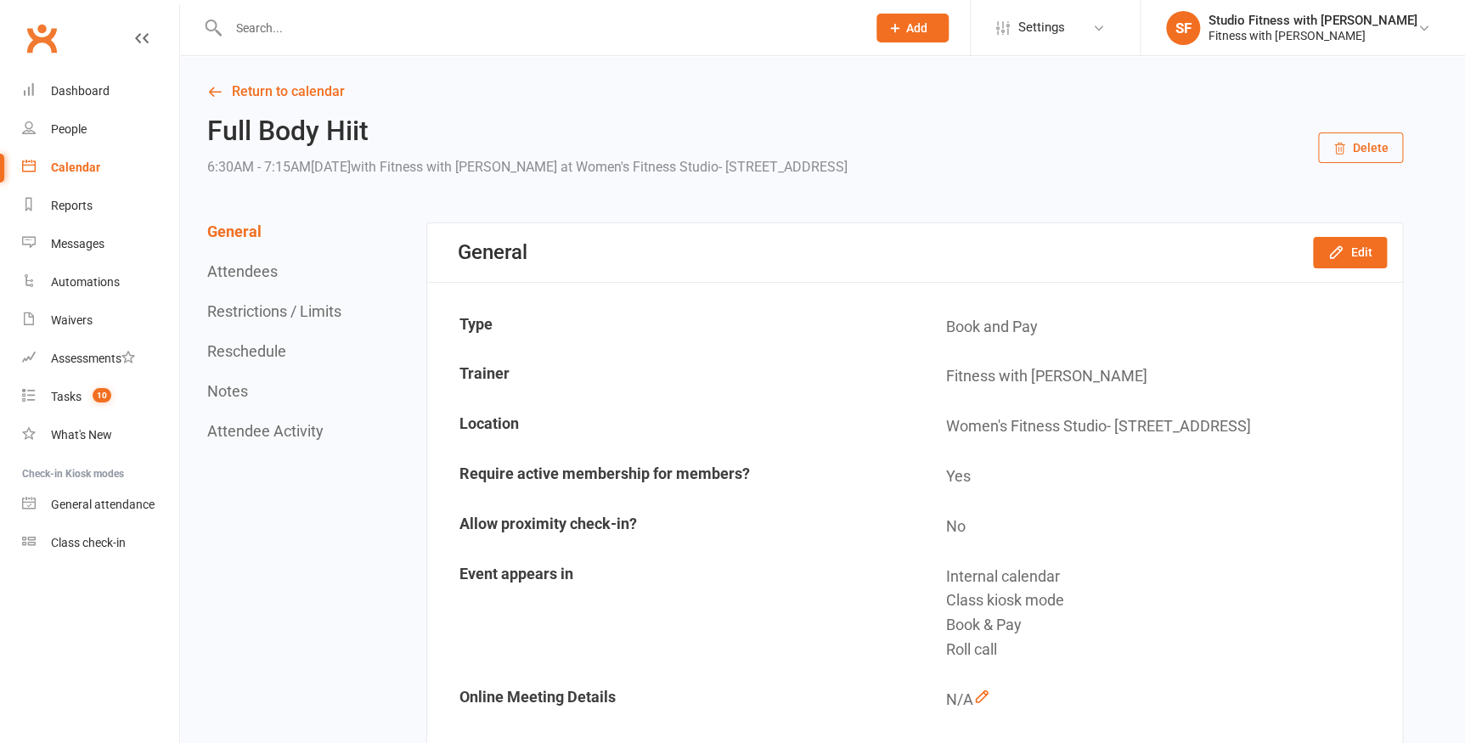
click at [249, 273] on button "Attendees" at bounding box center [242, 271] width 70 height 18
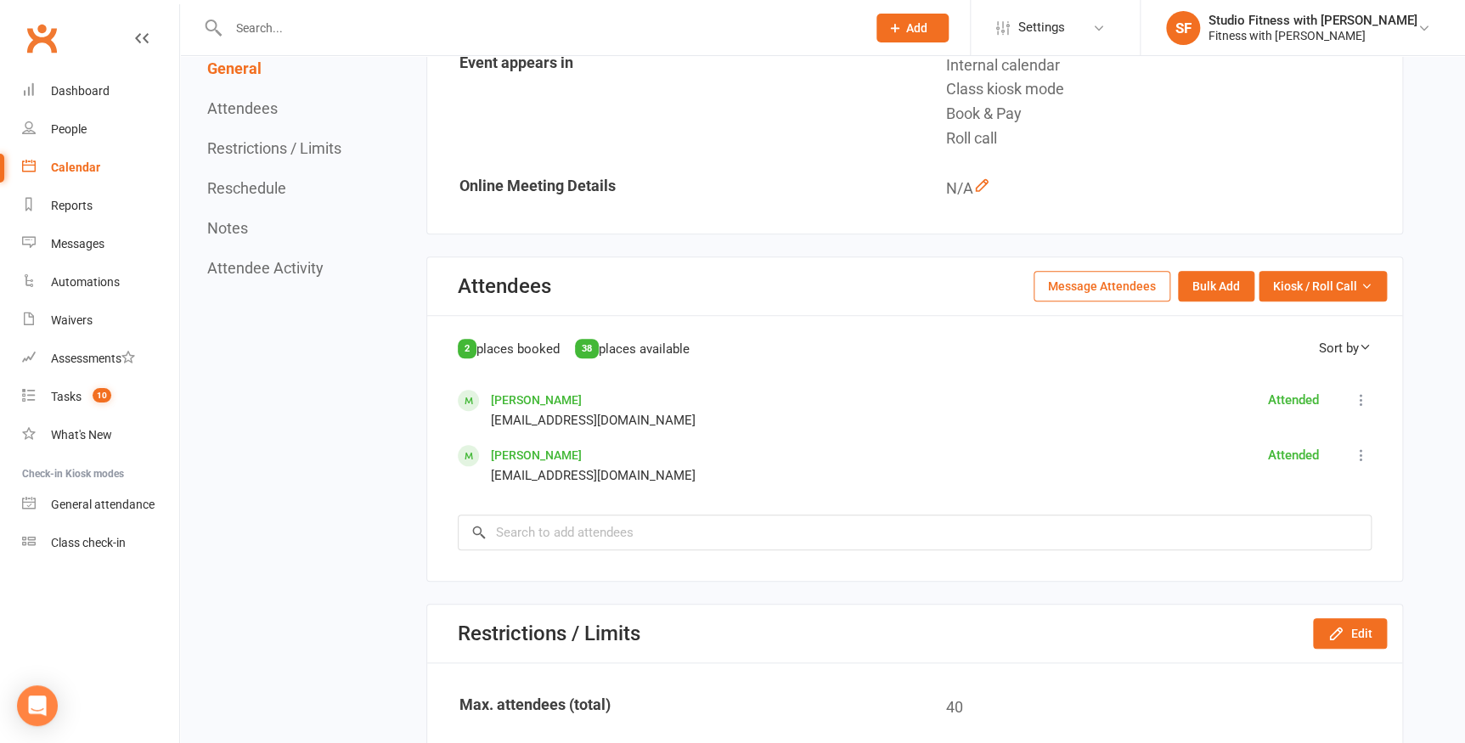
scroll to position [557, 0]
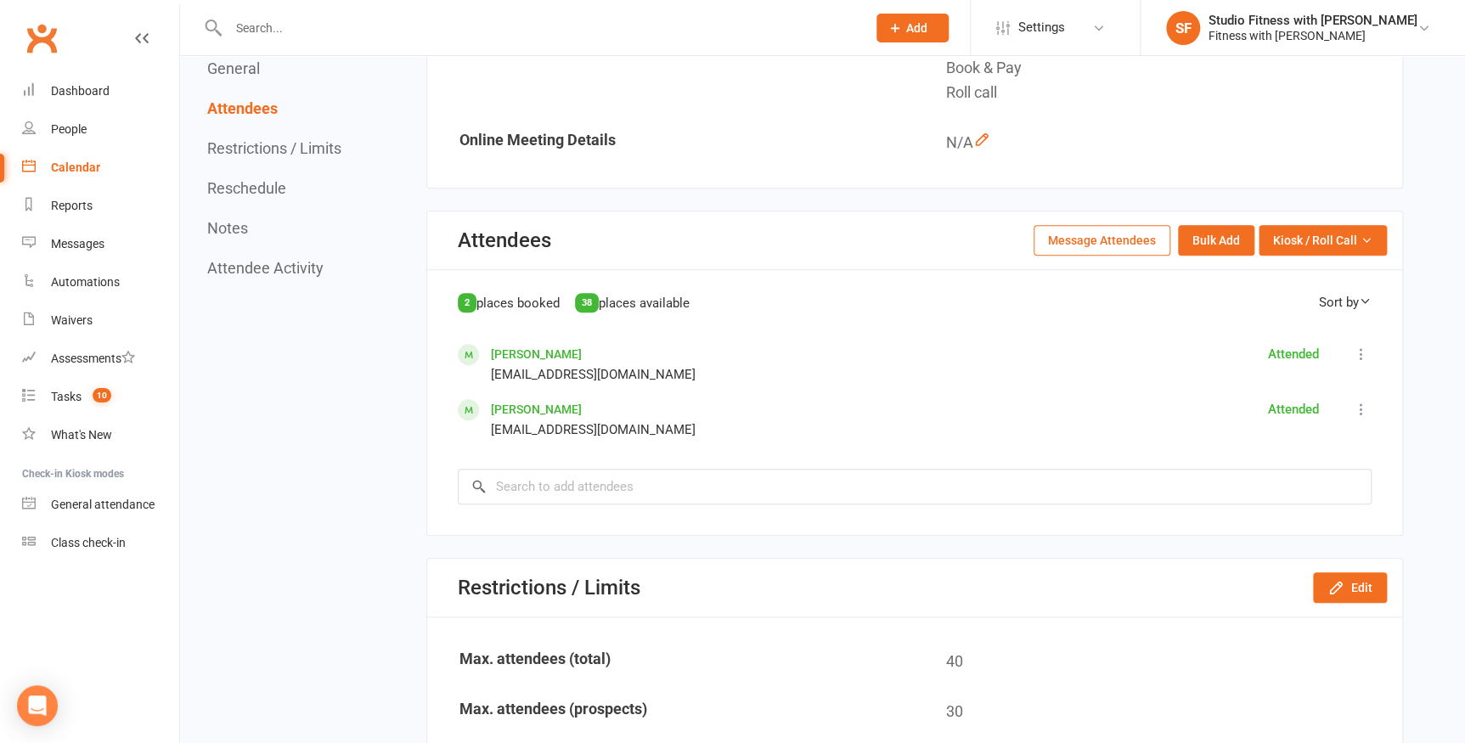
click at [543, 357] on link "[PERSON_NAME]" at bounding box center [536, 354] width 91 height 14
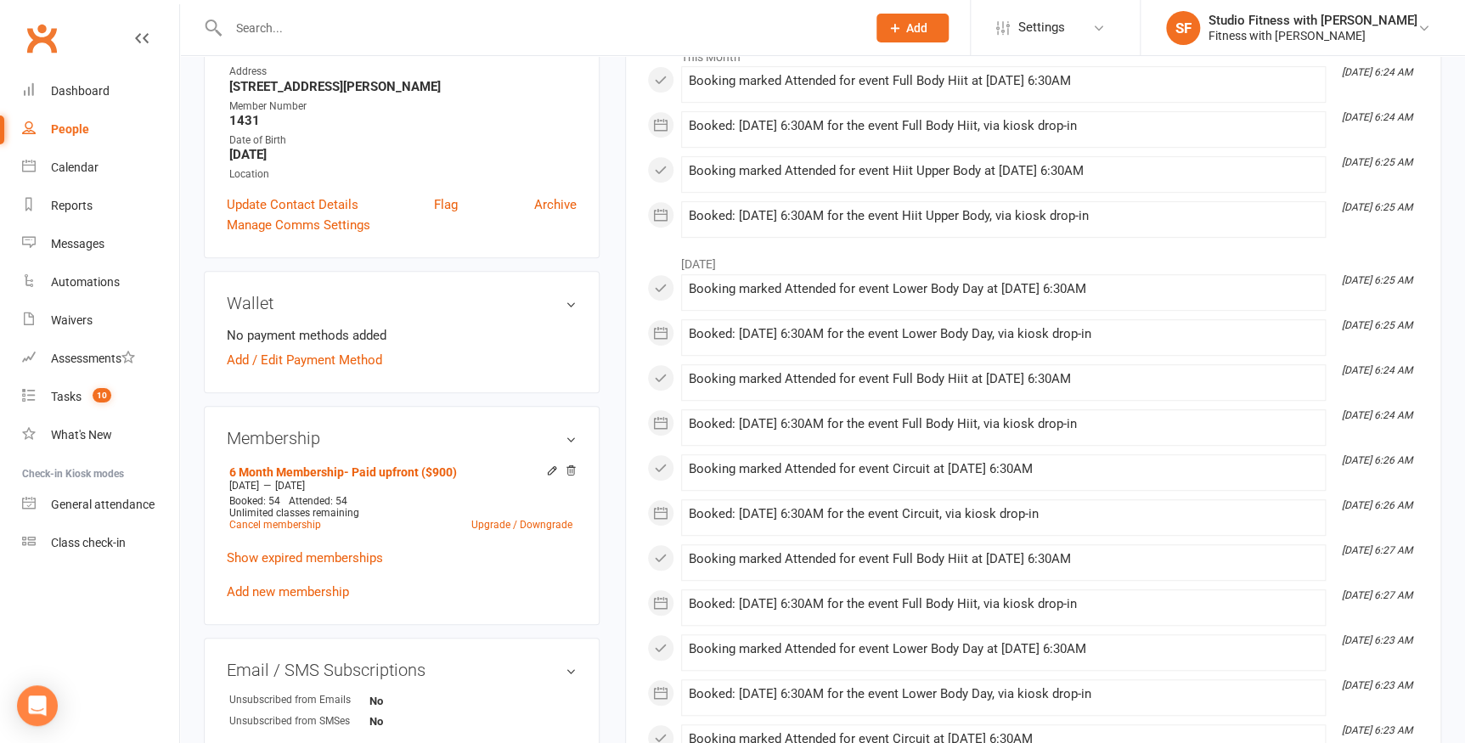
scroll to position [308, 0]
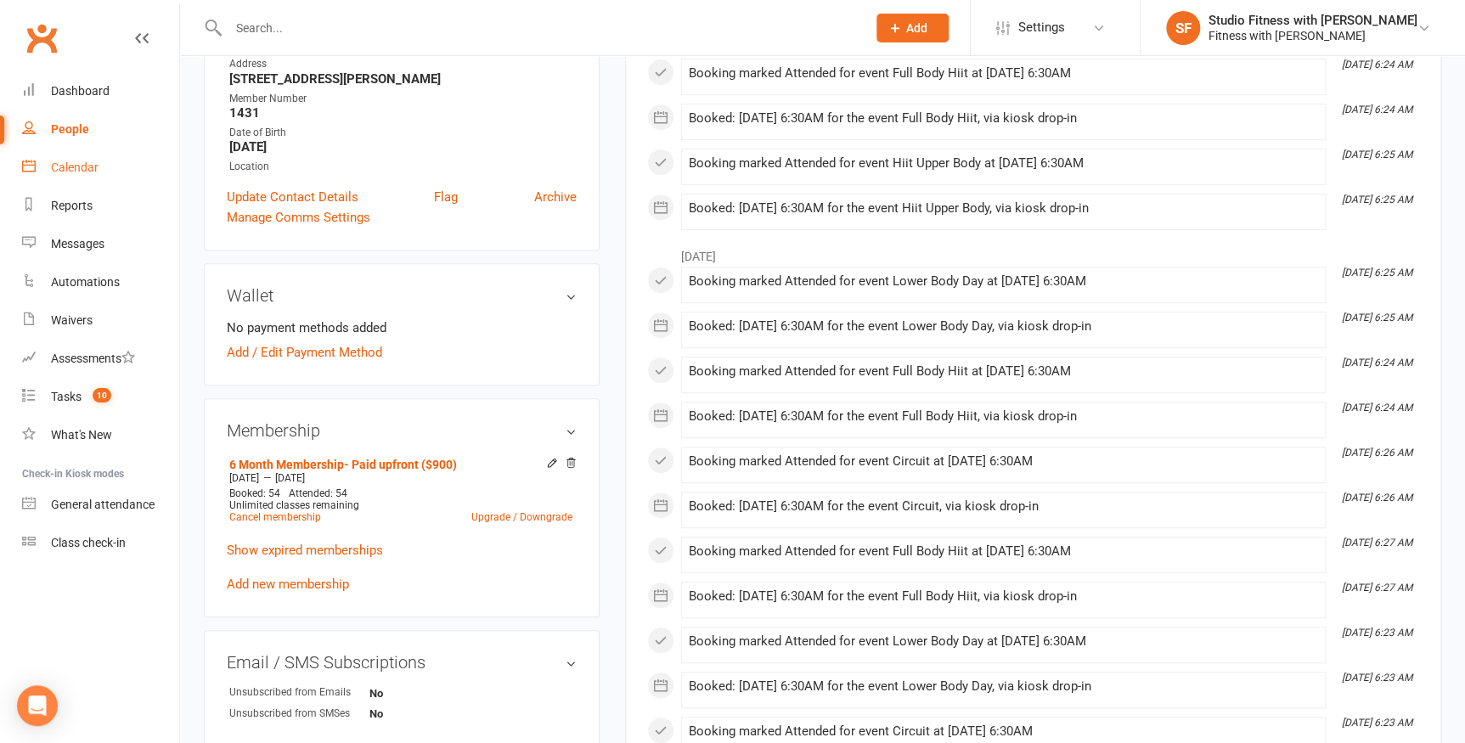
click at [86, 168] on div "Calendar" at bounding box center [75, 167] width 48 height 14
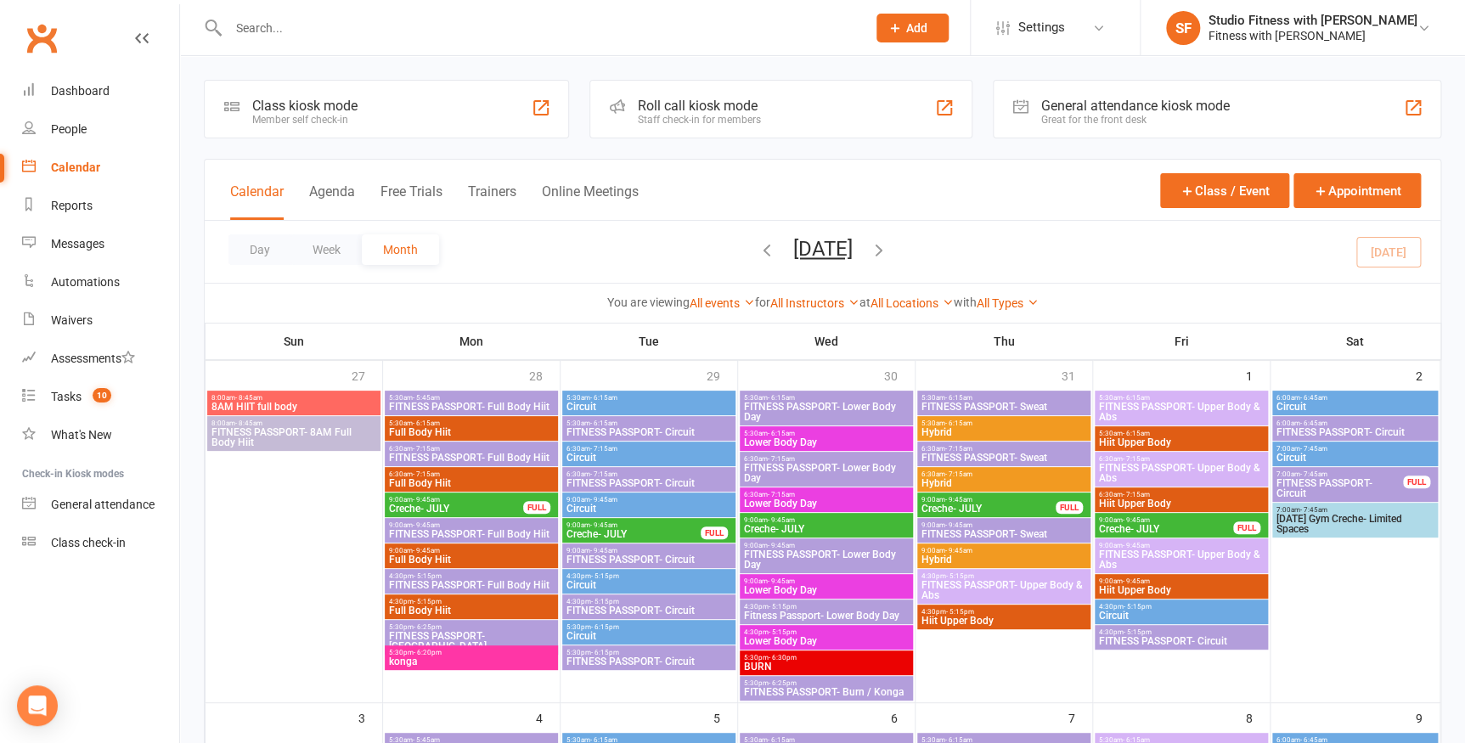
click at [540, 105] on div at bounding box center [541, 108] width 20 height 20
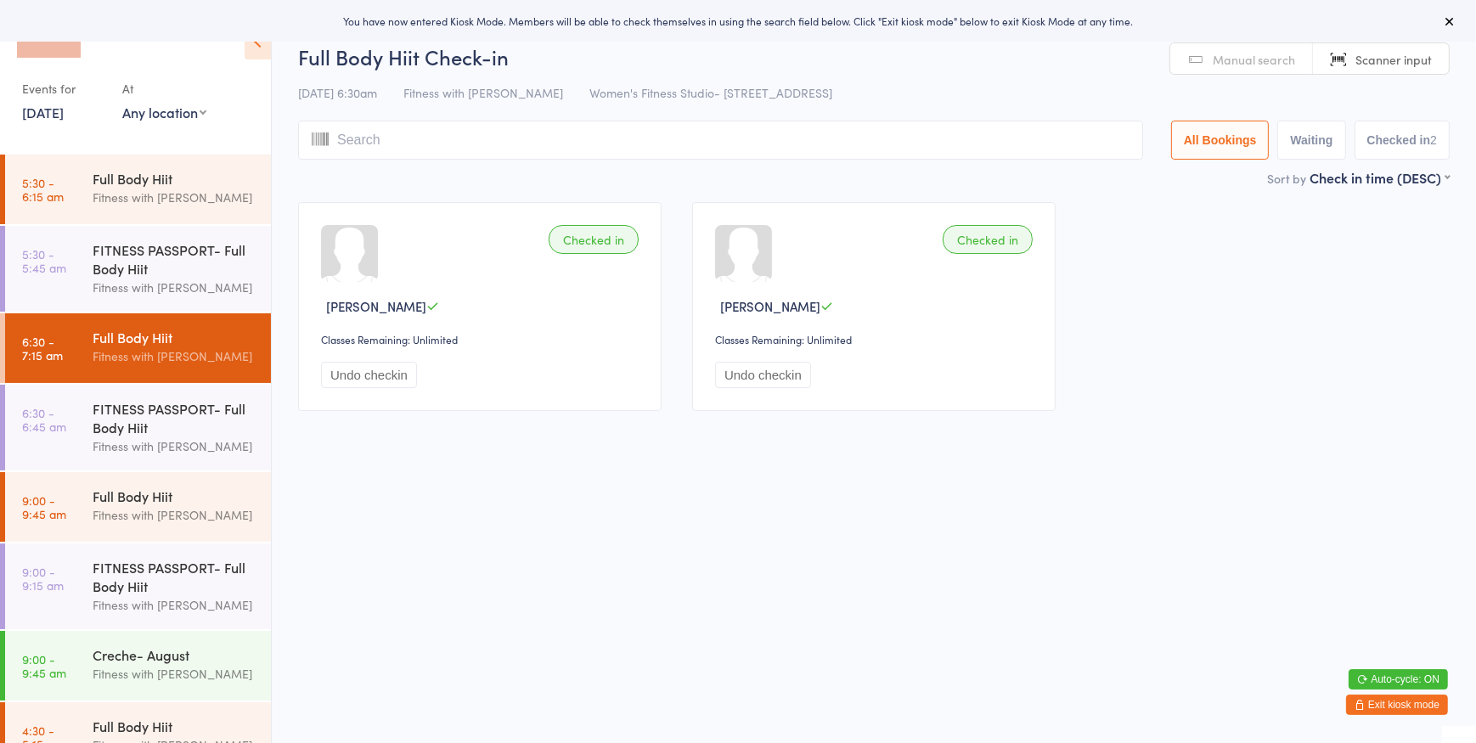
click at [192, 110] on select "Any location Women's Fitness Studio- 14 Madden Street, Aitkenvale Fitness Passp…" at bounding box center [164, 112] width 84 height 19
select select "0"
click at [122, 103] on select "Any location Women's Fitness Studio- 14 Madden Street, Aitkenvale Fitness Passp…" at bounding box center [164, 112] width 84 height 19
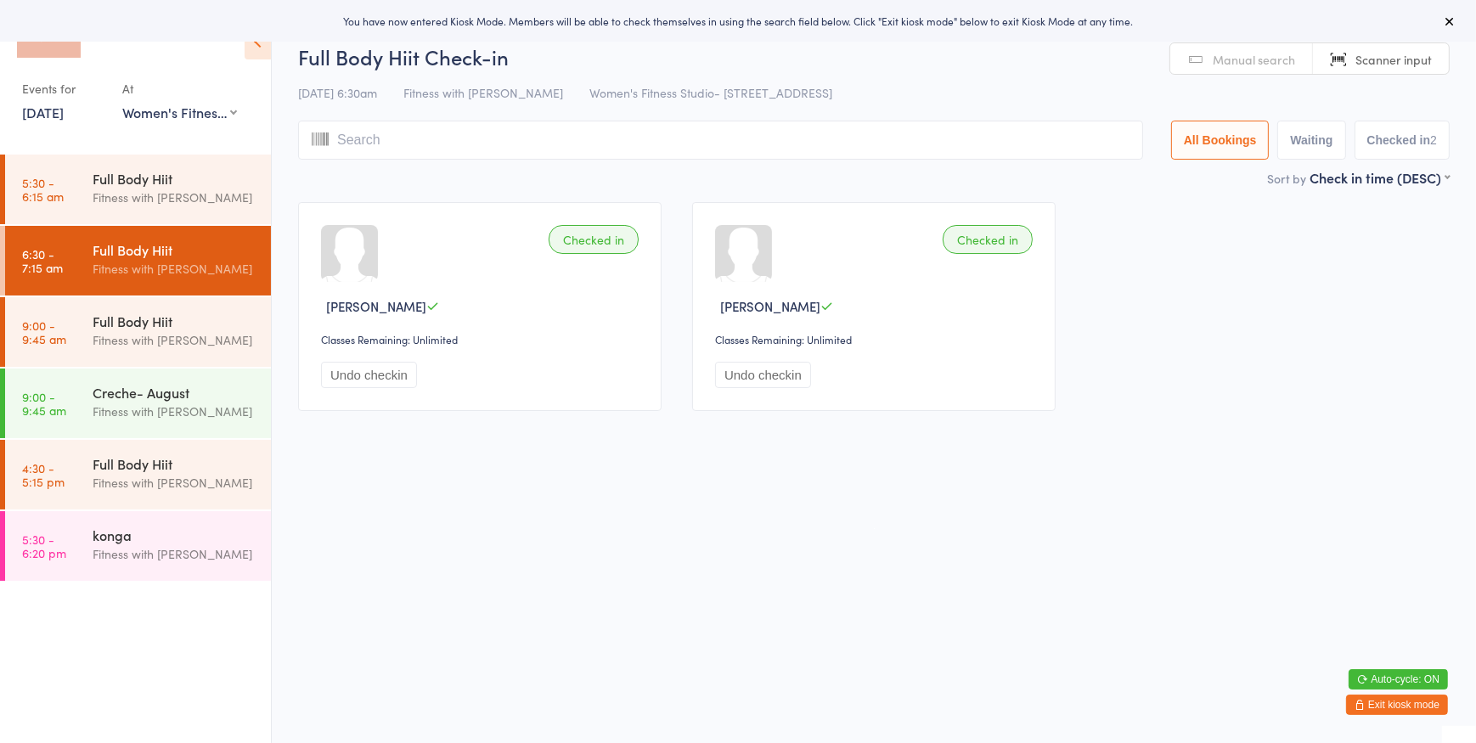
click at [635, 136] on input "search" at bounding box center [720, 140] width 845 height 39
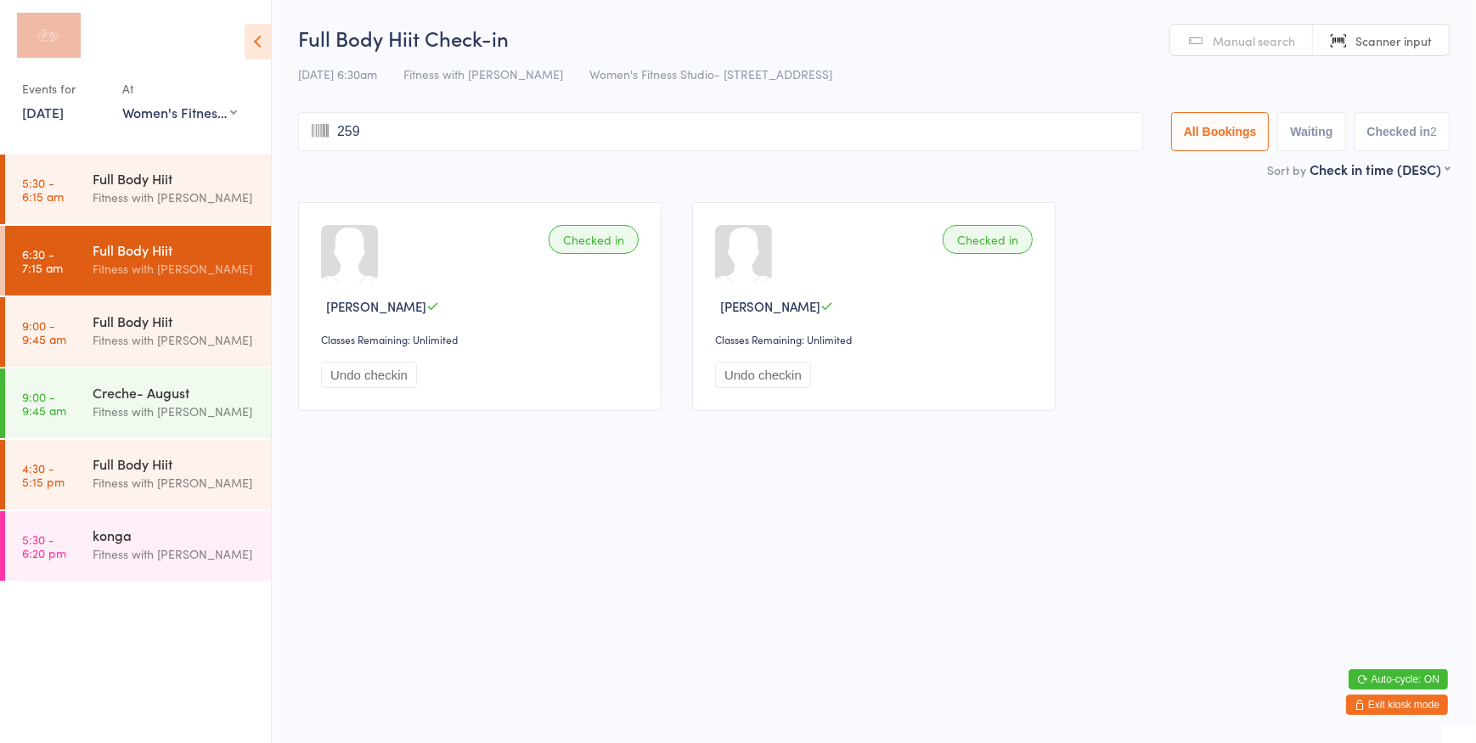
type input "2591"
type input "4125"
